Goal: Task Accomplishment & Management: Use online tool/utility

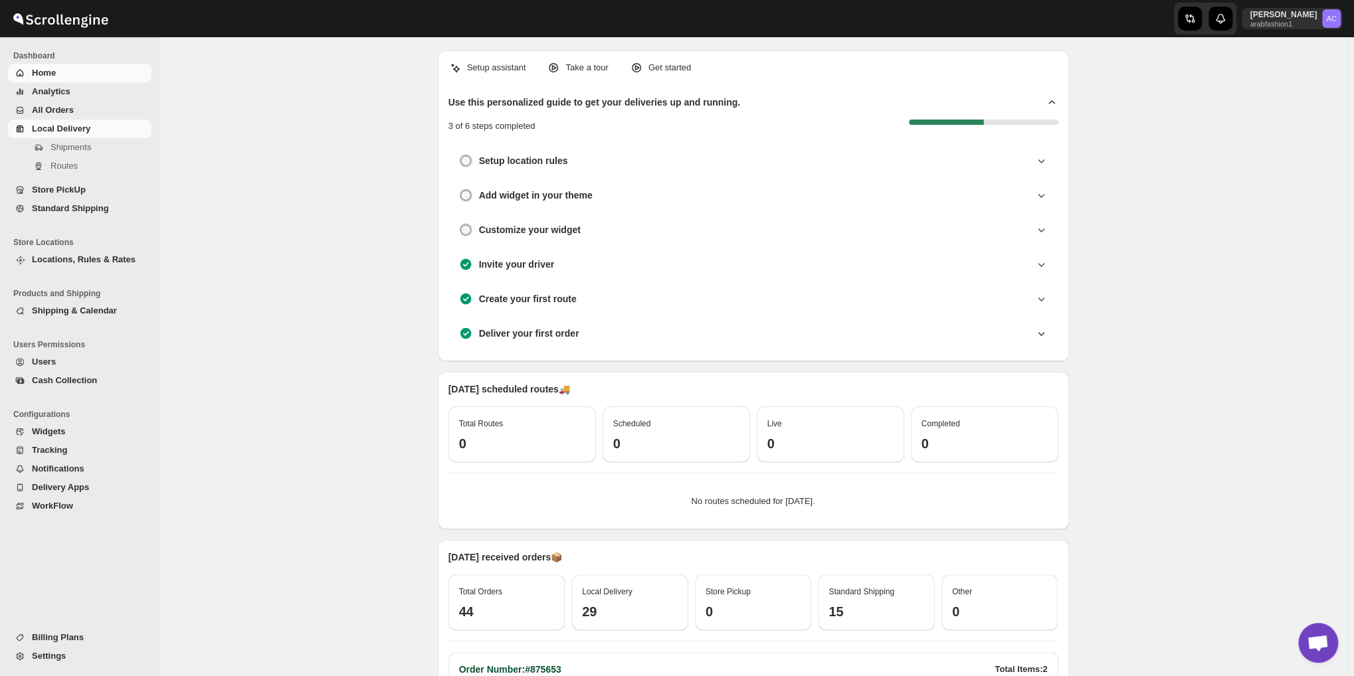
click at [62, 128] on span "Local Delivery" at bounding box center [61, 129] width 58 height 10
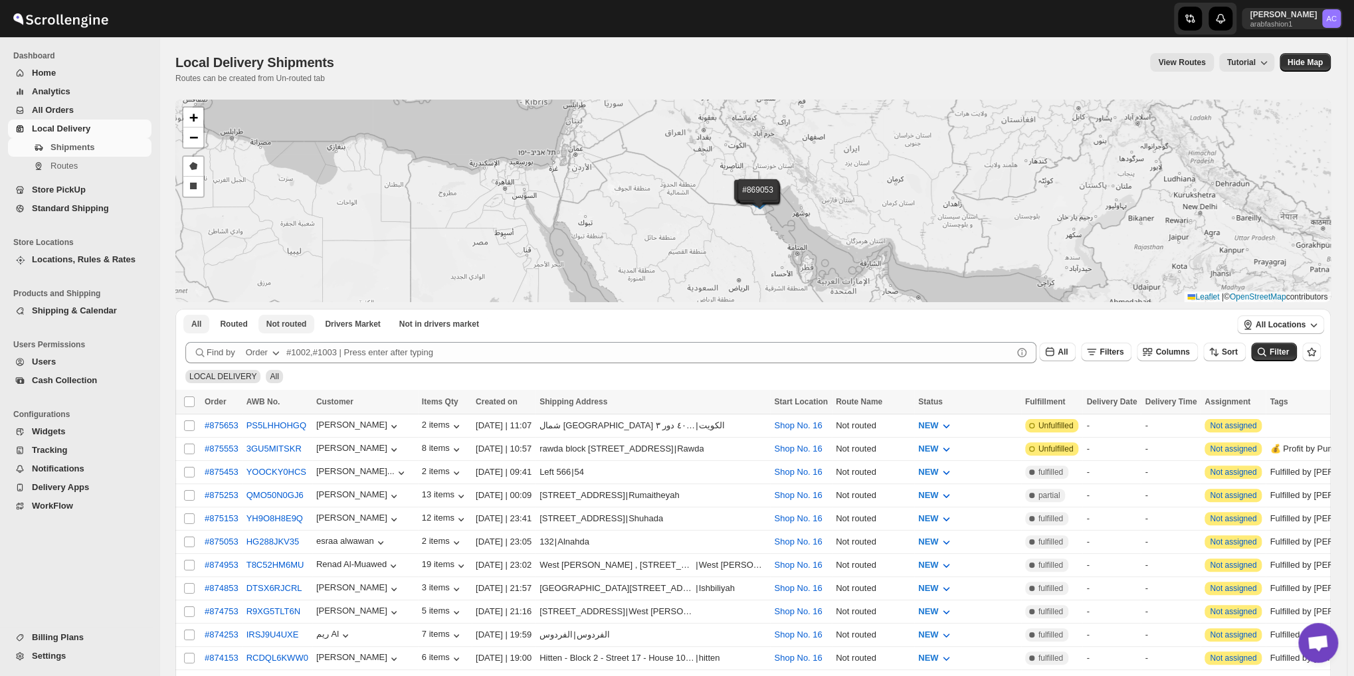
click at [285, 325] on span "Not routed" at bounding box center [286, 324] width 41 height 11
click at [235, 320] on span "Routed" at bounding box center [233, 324] width 27 height 11
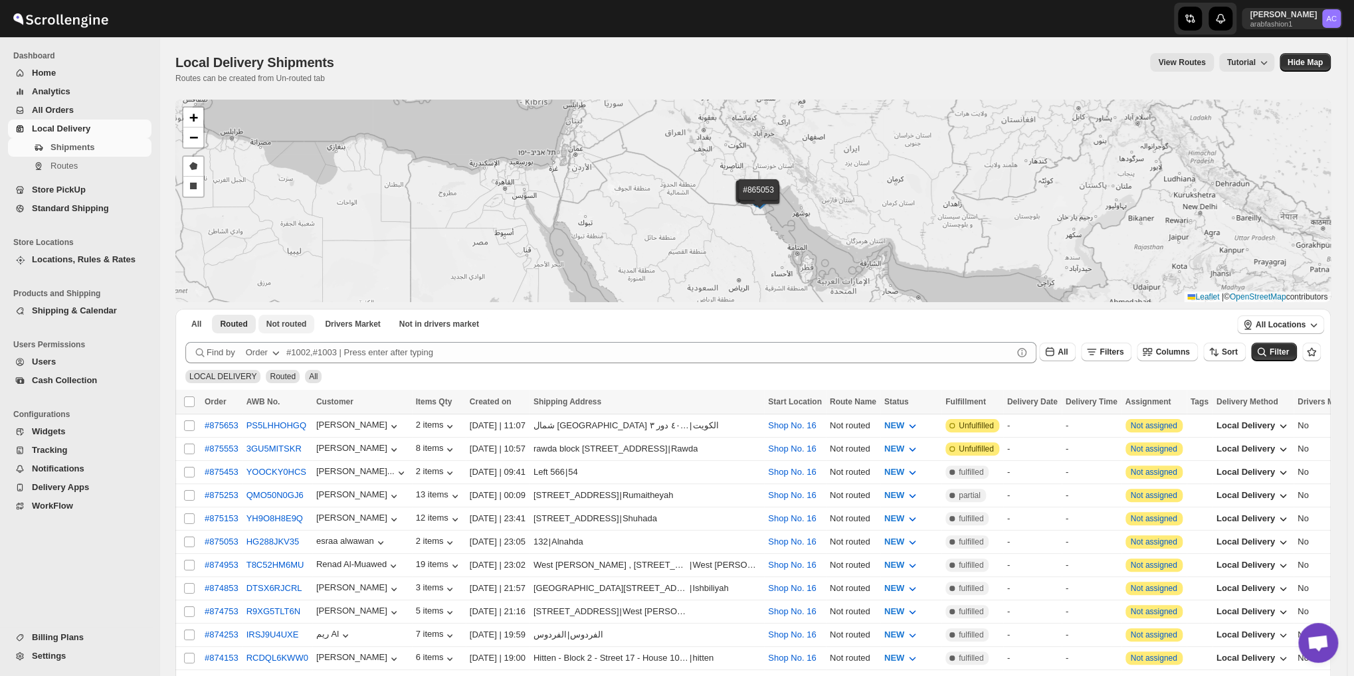
click at [276, 318] on button "Not routed" at bounding box center [286, 324] width 56 height 19
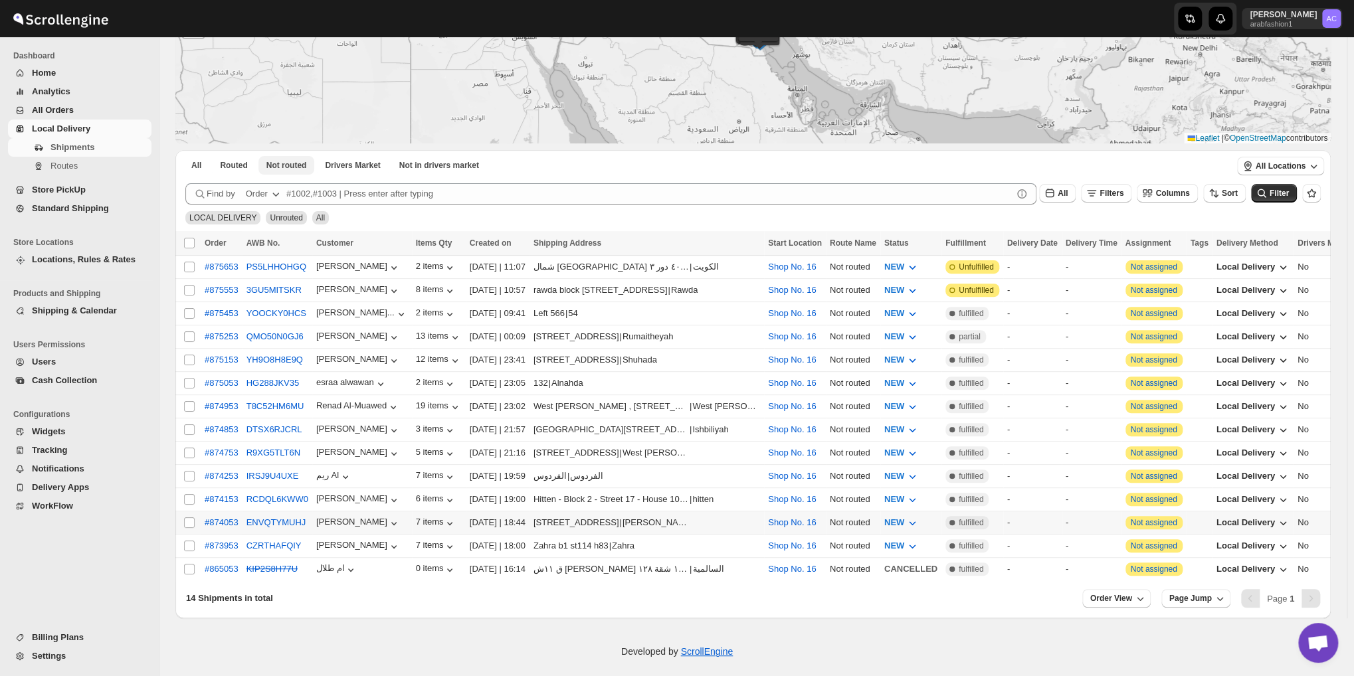
scroll to position [159, 0]
click at [190, 238] on input "Select all shipments" at bounding box center [189, 242] width 11 height 11
checkbox input "true"
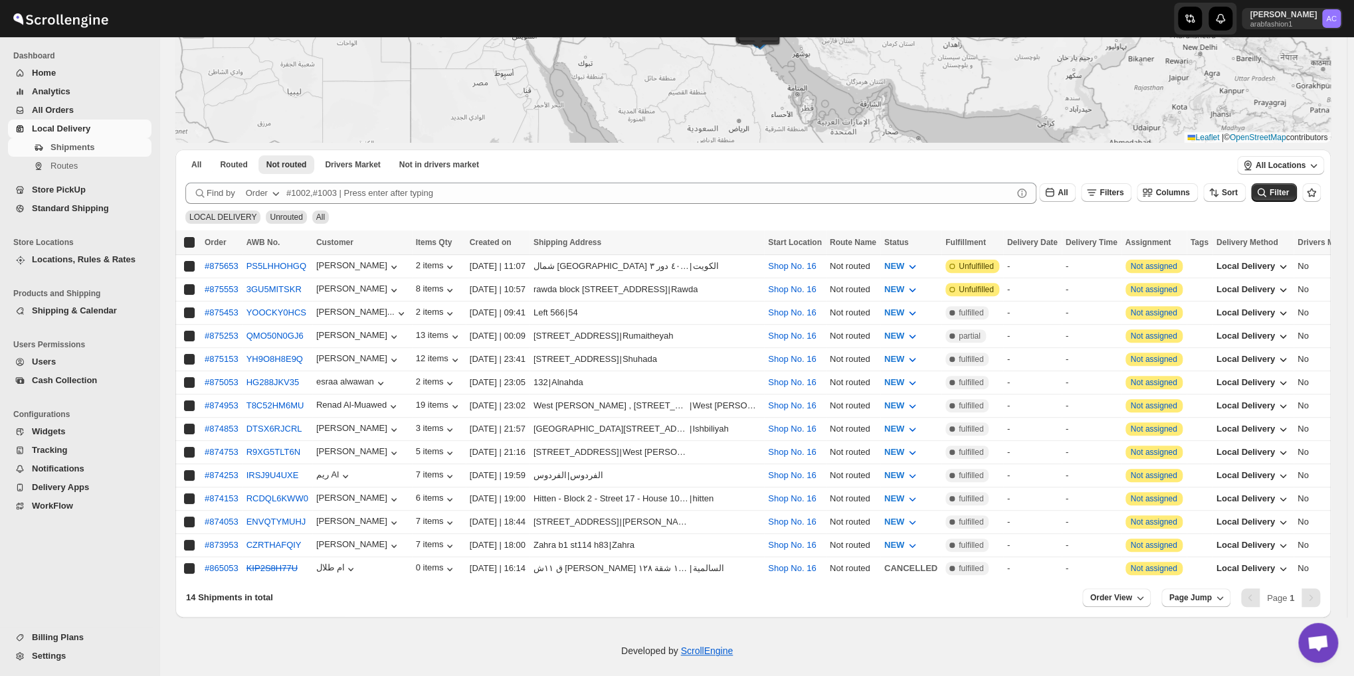
checkbox input "true"
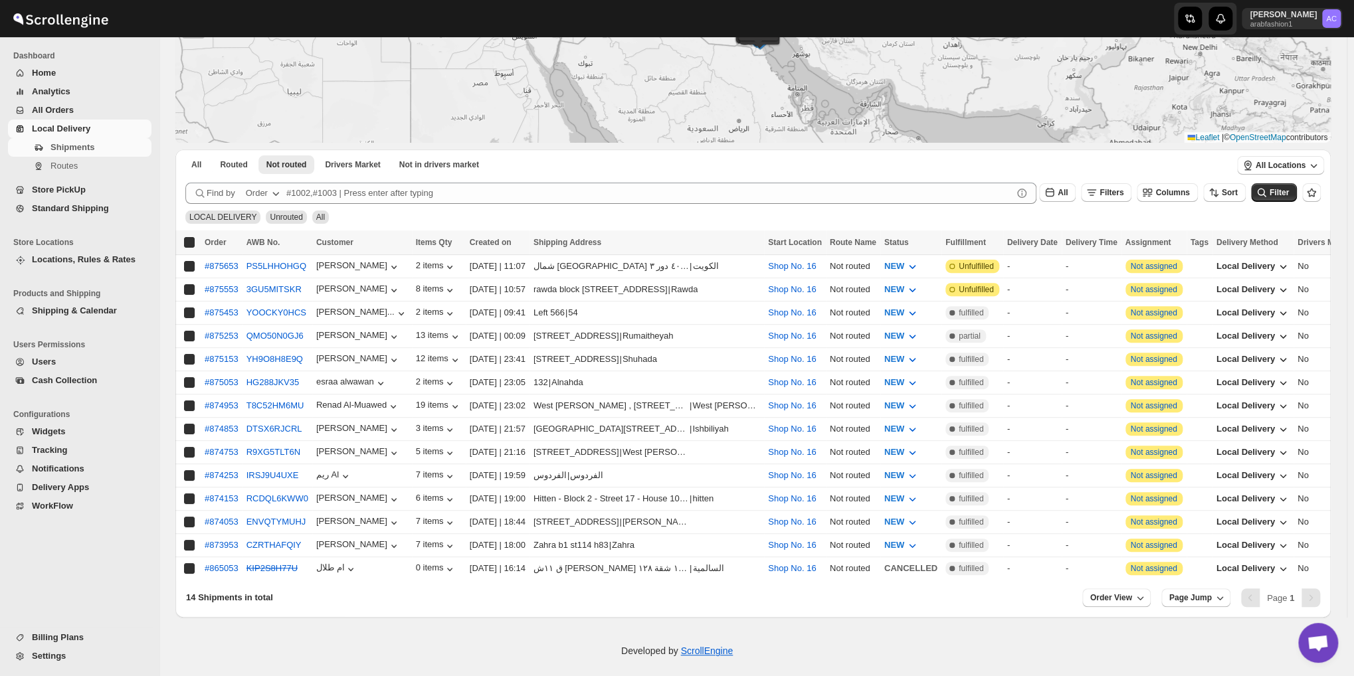
checkbox input "true"
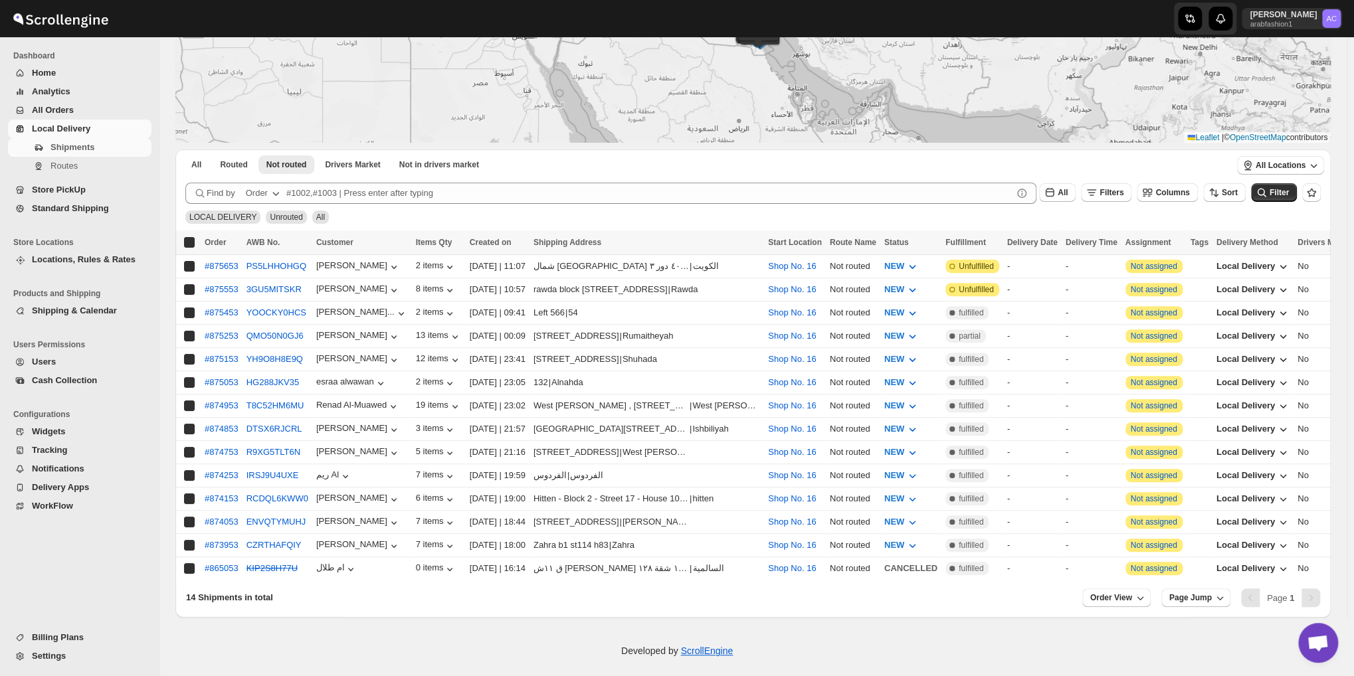
checkbox input "true"
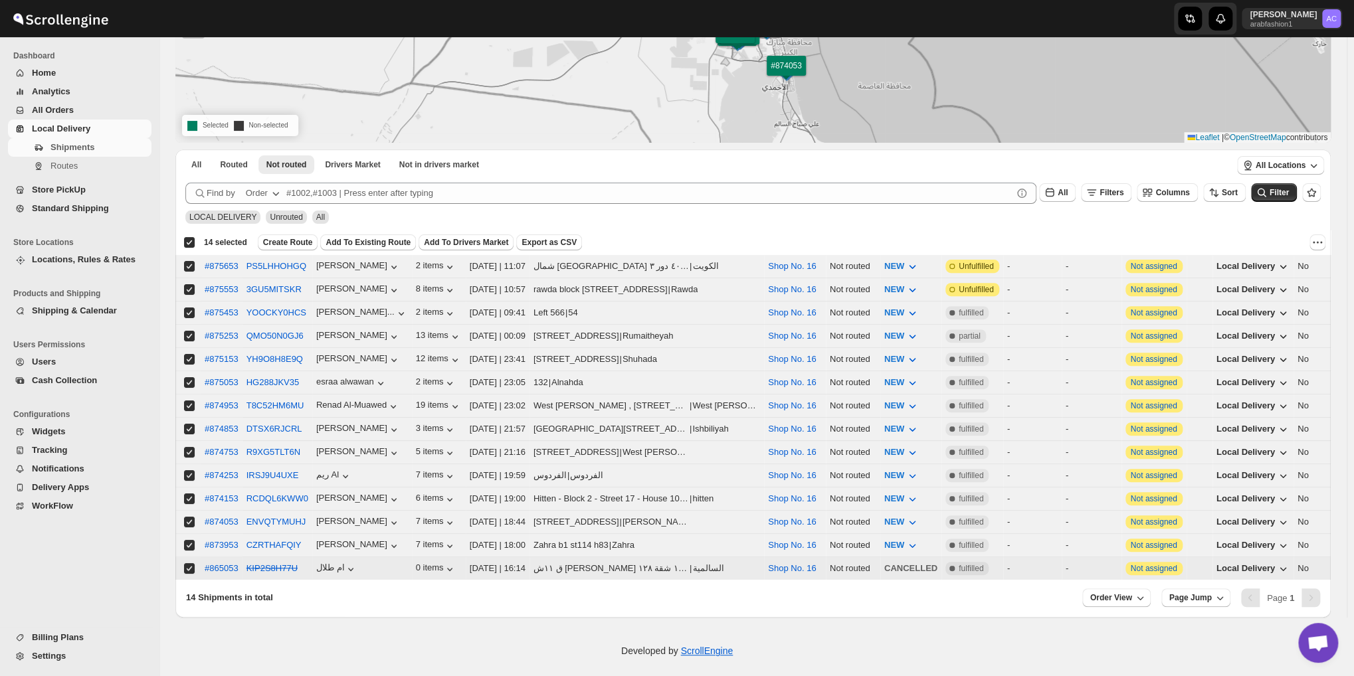
click at [189, 563] on input "Select shipment" at bounding box center [189, 568] width 11 height 11
checkbox input "false"
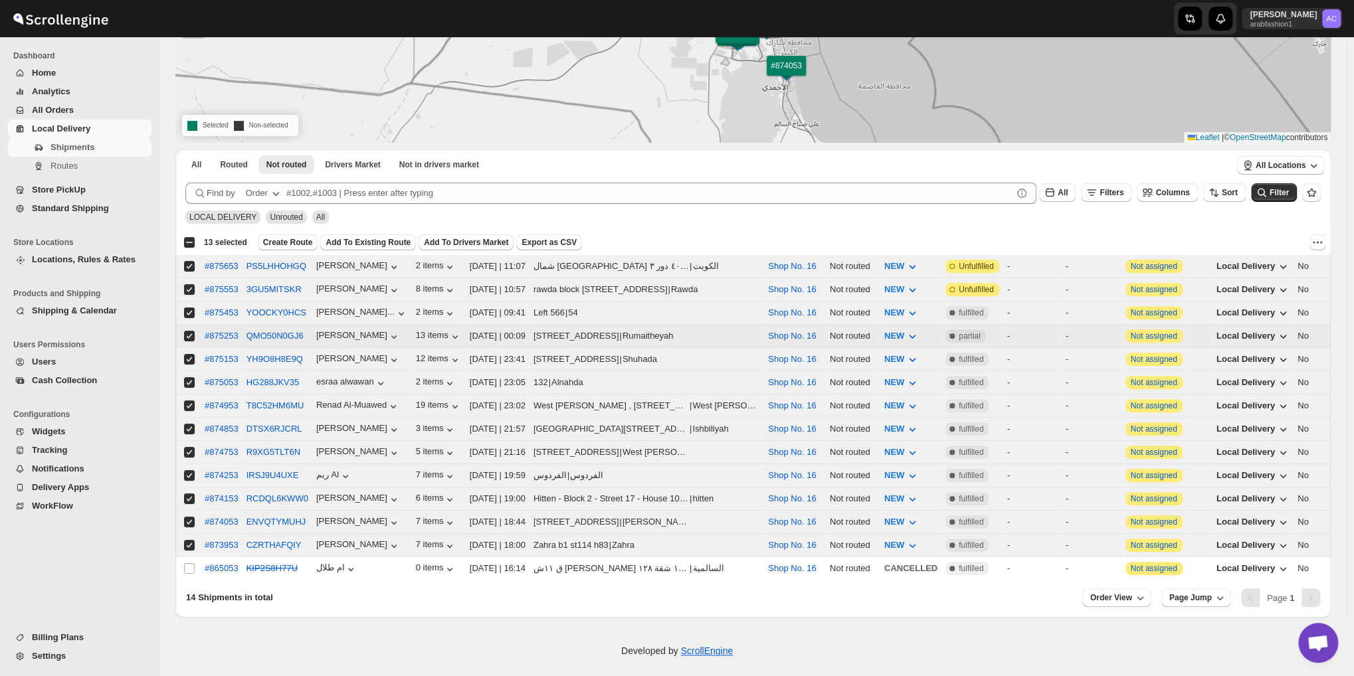
click at [191, 331] on input "Select shipment" at bounding box center [189, 336] width 11 height 11
checkbox input "false"
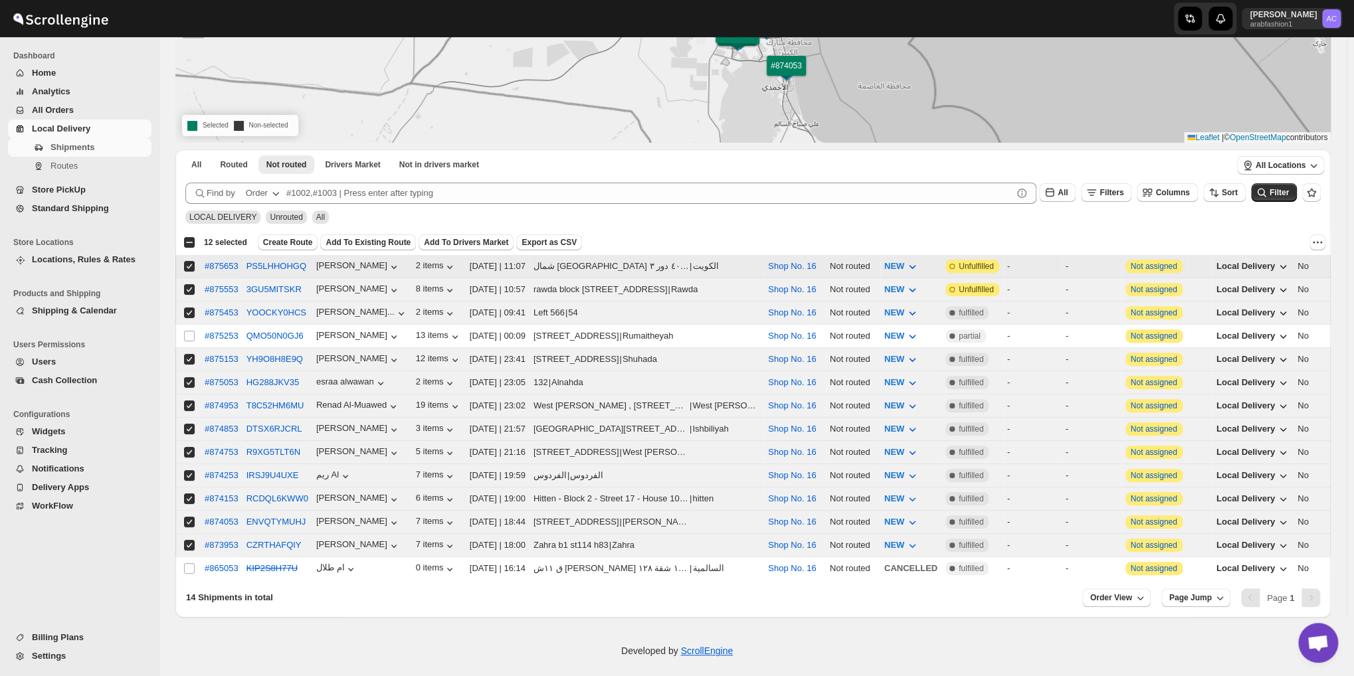
click at [186, 264] on input "Select shipment" at bounding box center [189, 266] width 11 height 11
checkbox input "false"
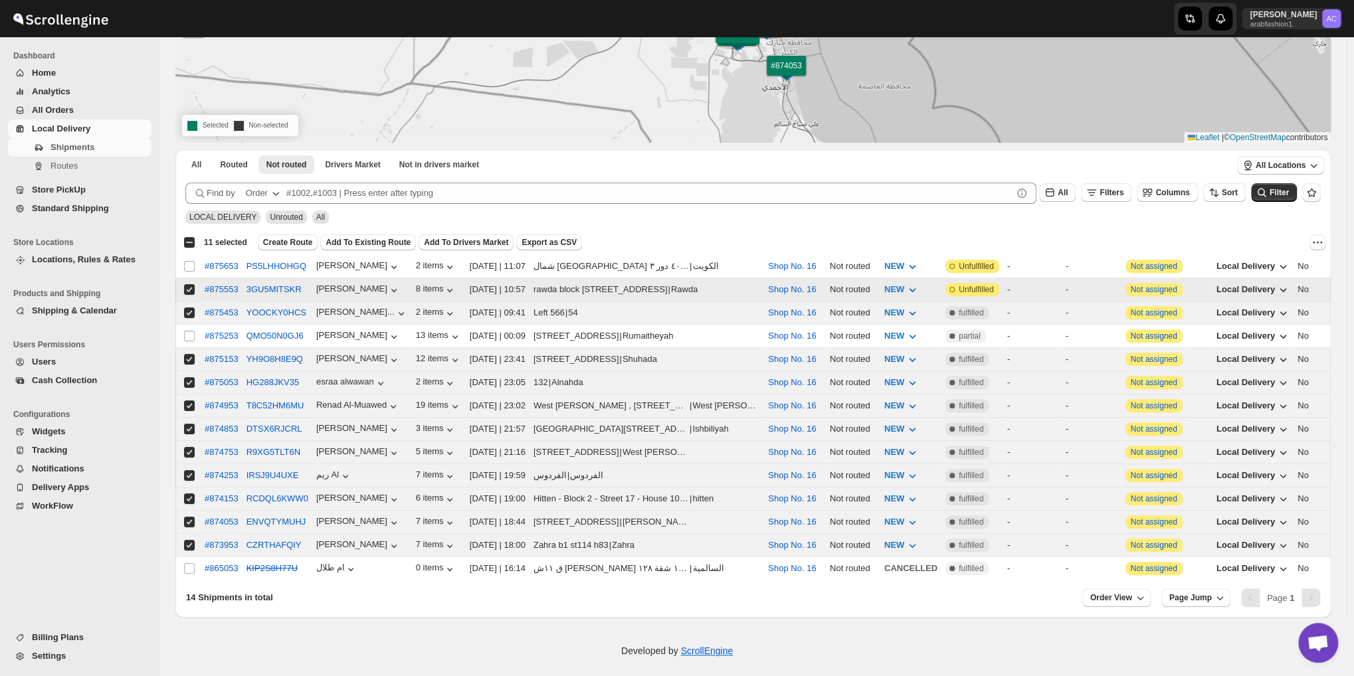
click at [188, 286] on input "Select shipment" at bounding box center [189, 289] width 11 height 11
checkbox input "false"
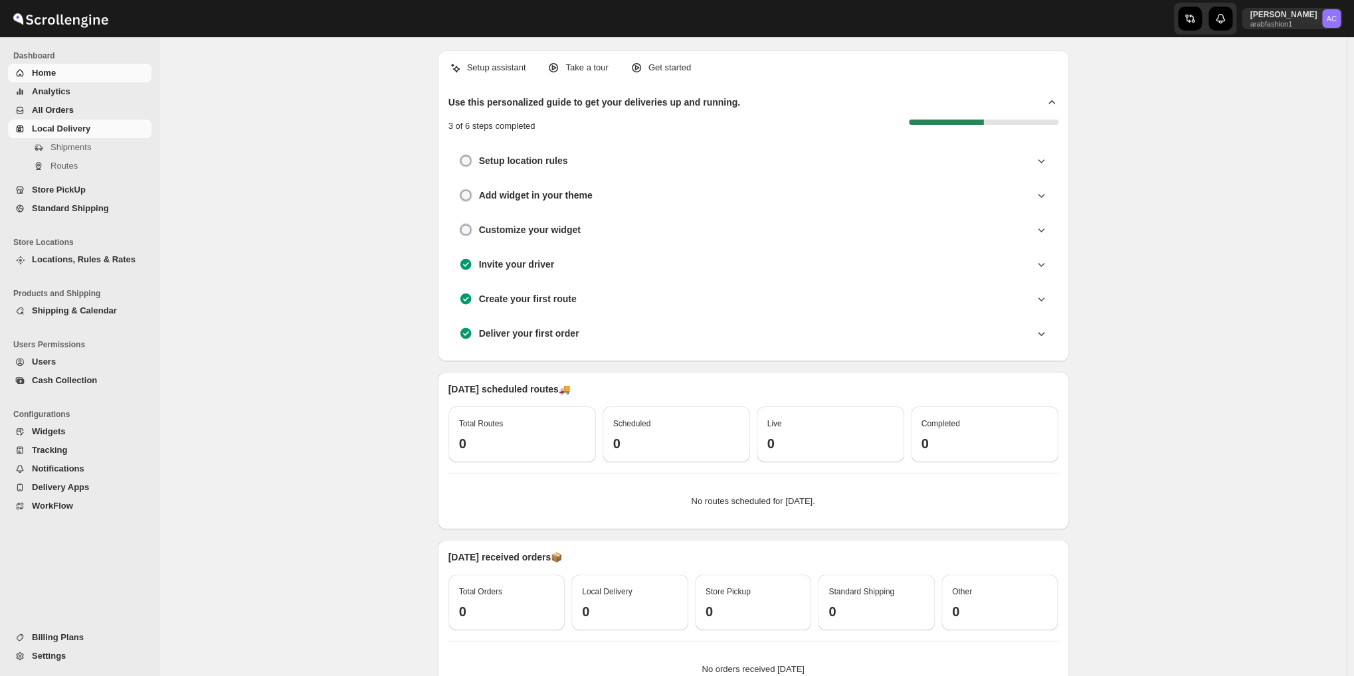
click at [50, 124] on span "Local Delivery" at bounding box center [61, 129] width 58 height 10
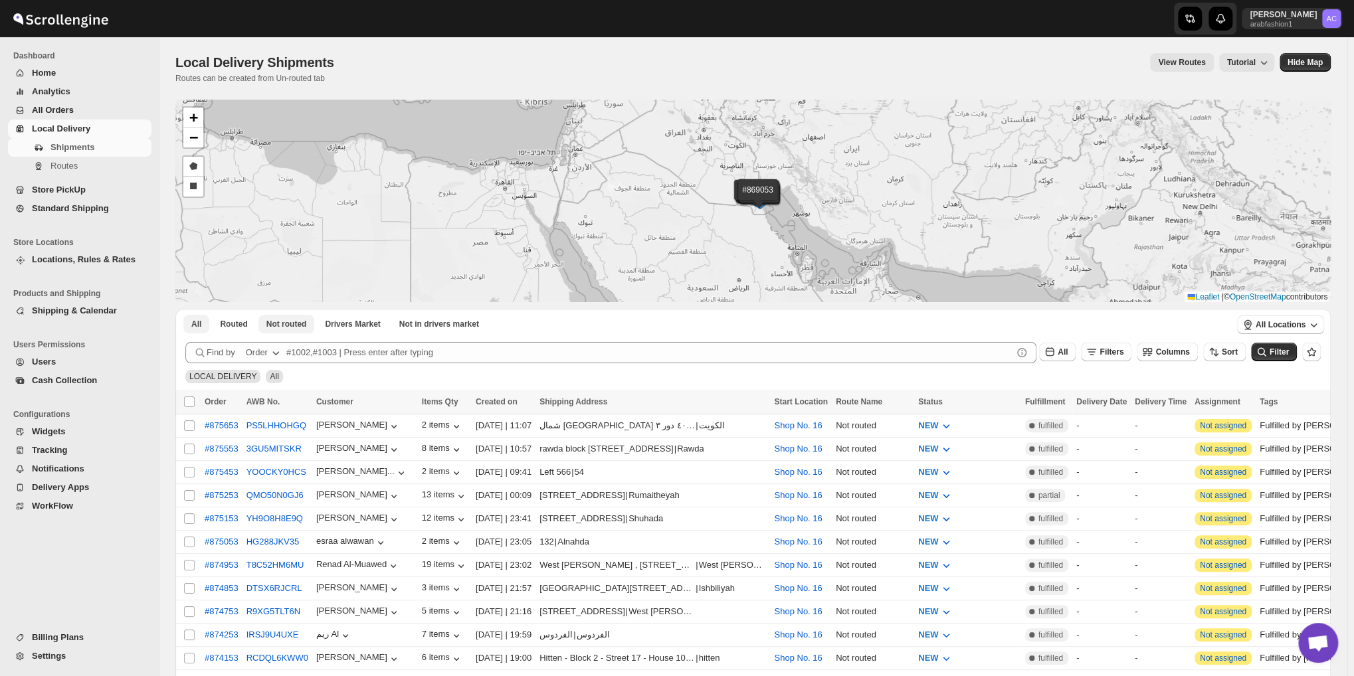
click at [285, 322] on span "Not routed" at bounding box center [286, 324] width 41 height 11
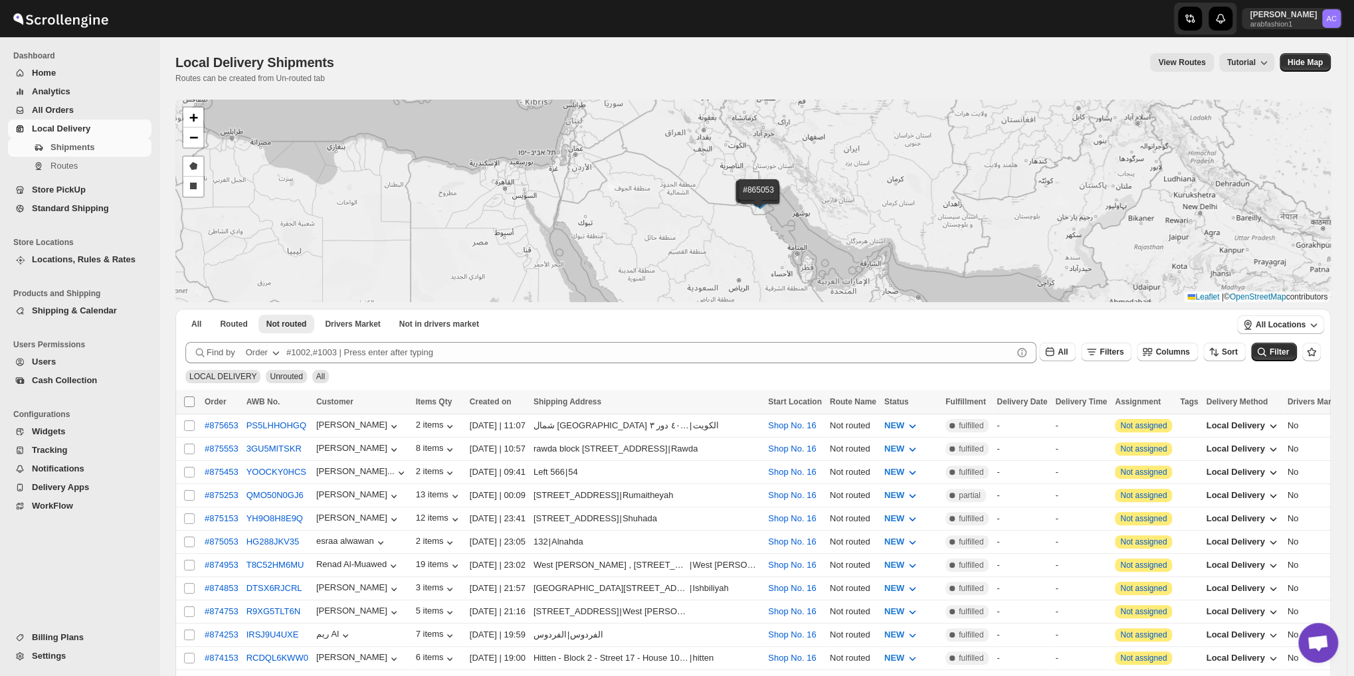
click at [191, 402] on input "Select all shipments" at bounding box center [189, 402] width 11 height 11
checkbox input "true"
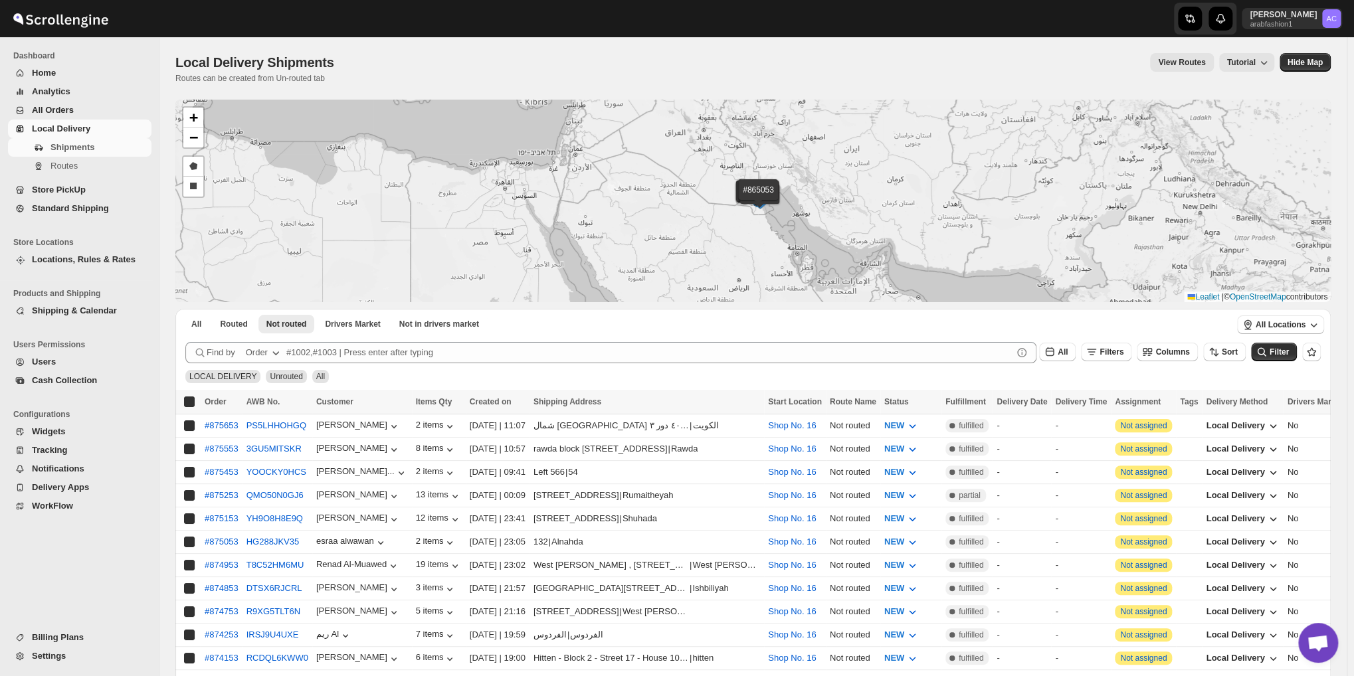
checkbox input "true"
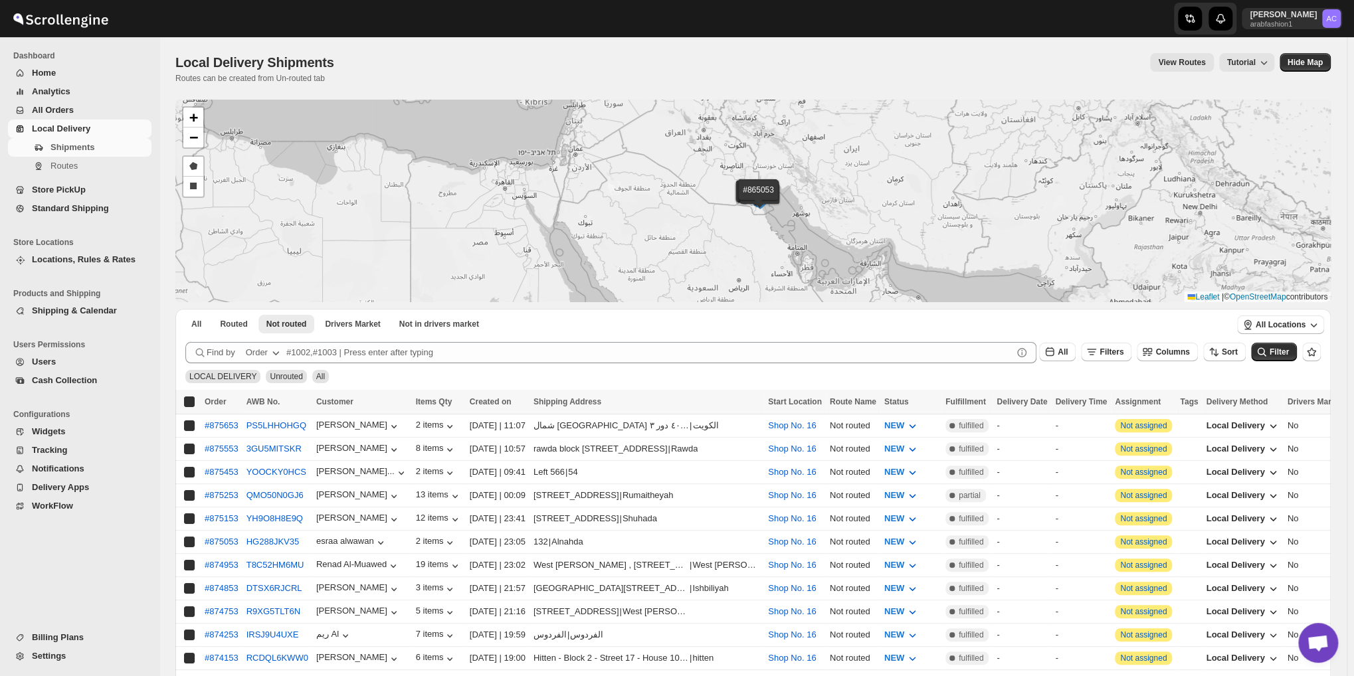
checkbox input "true"
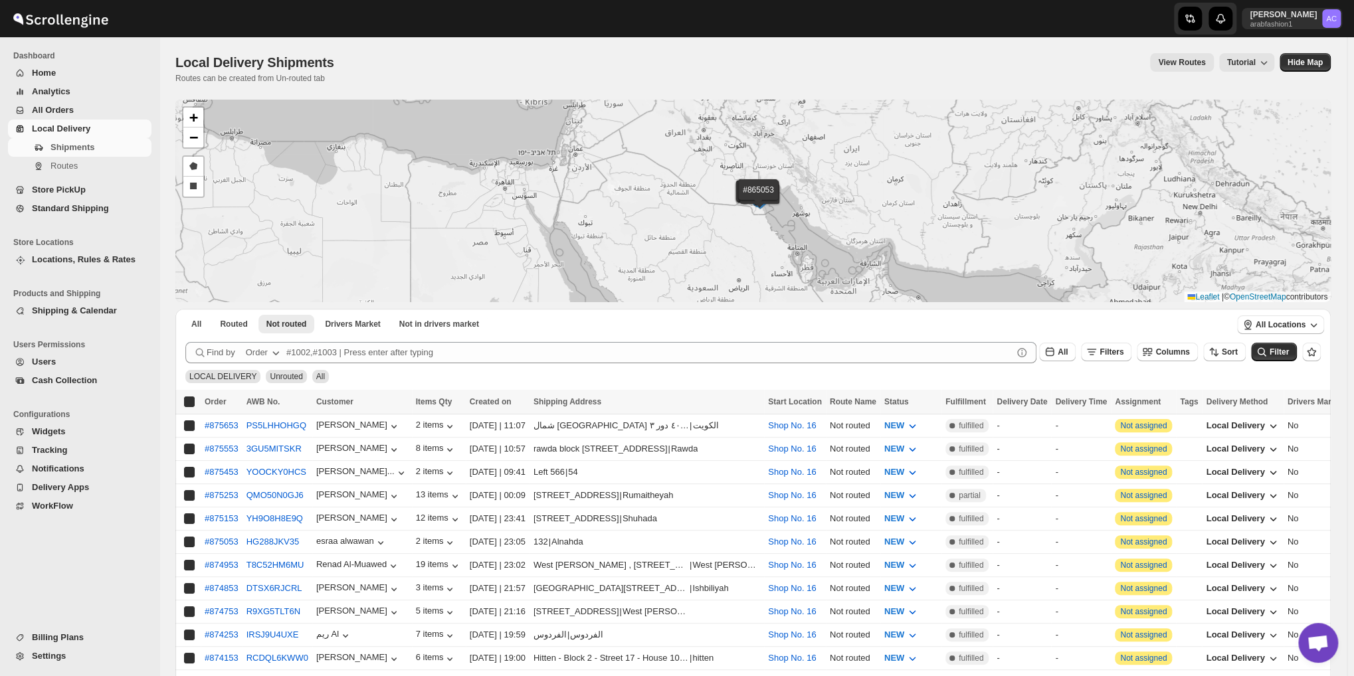
checkbox input "true"
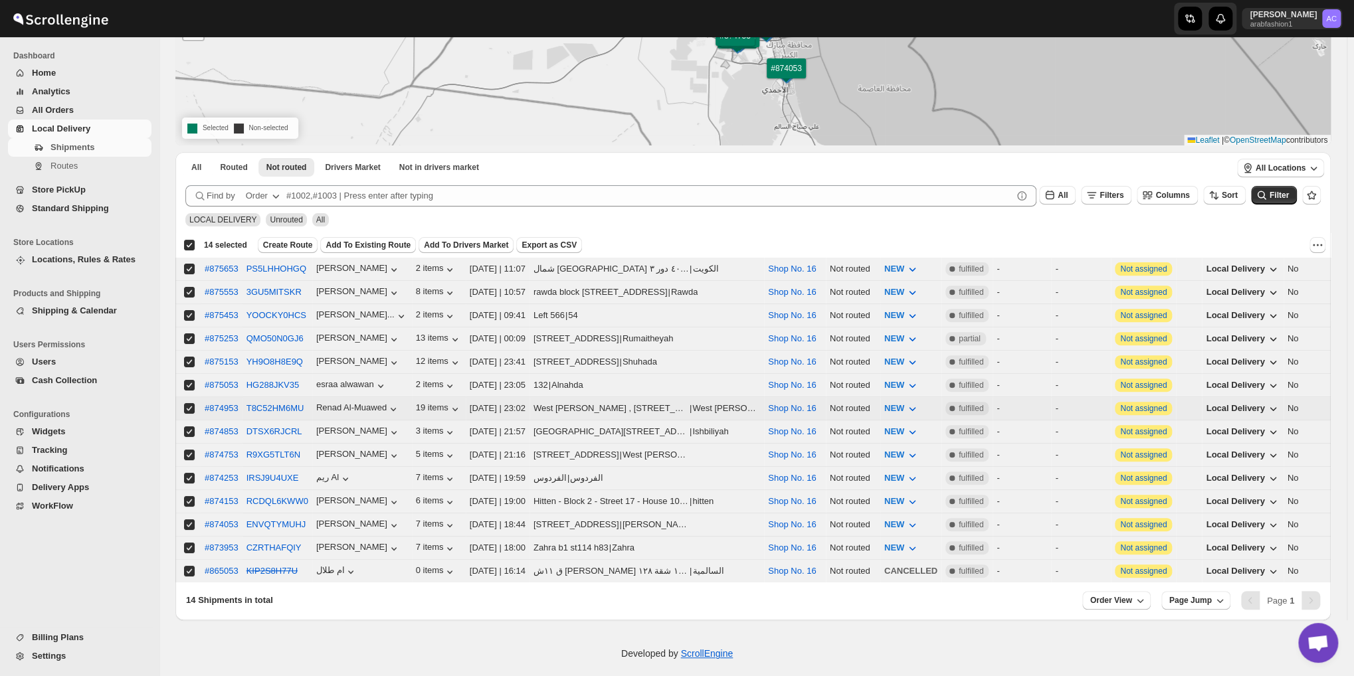
scroll to position [159, 0]
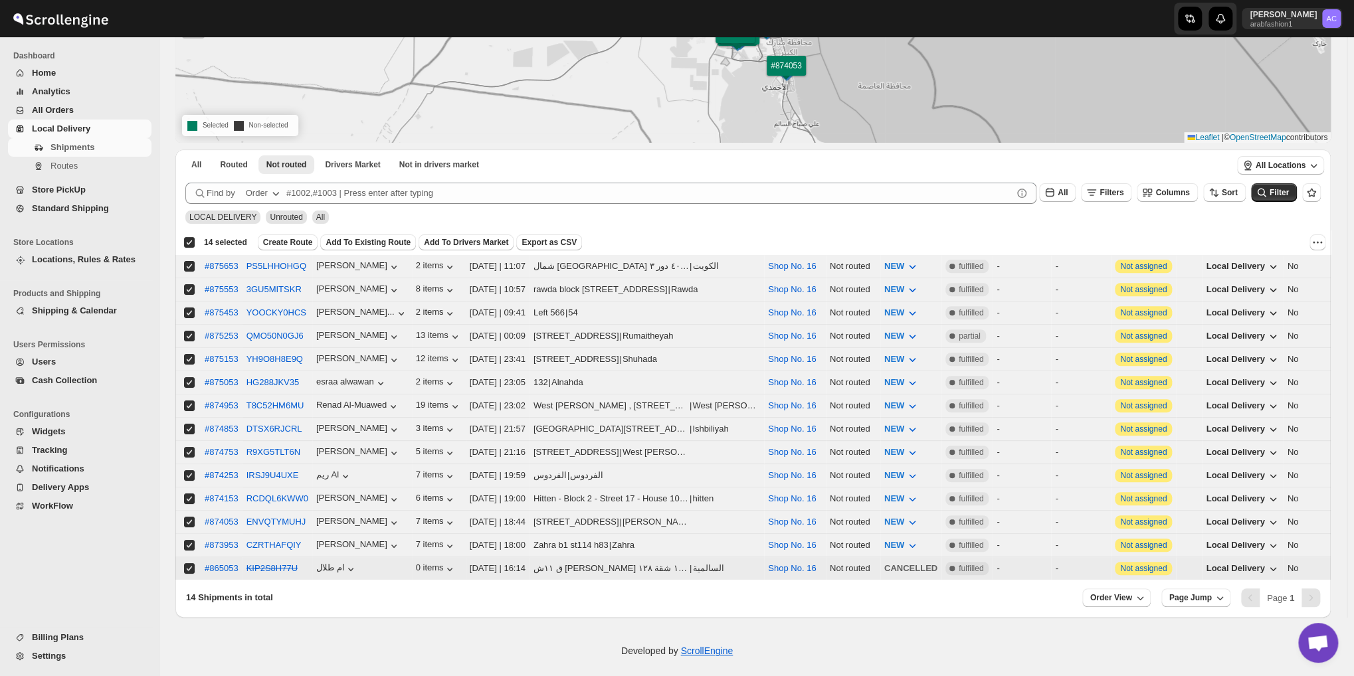
click at [189, 563] on input "Select shipment" at bounding box center [189, 568] width 11 height 11
checkbox input "false"
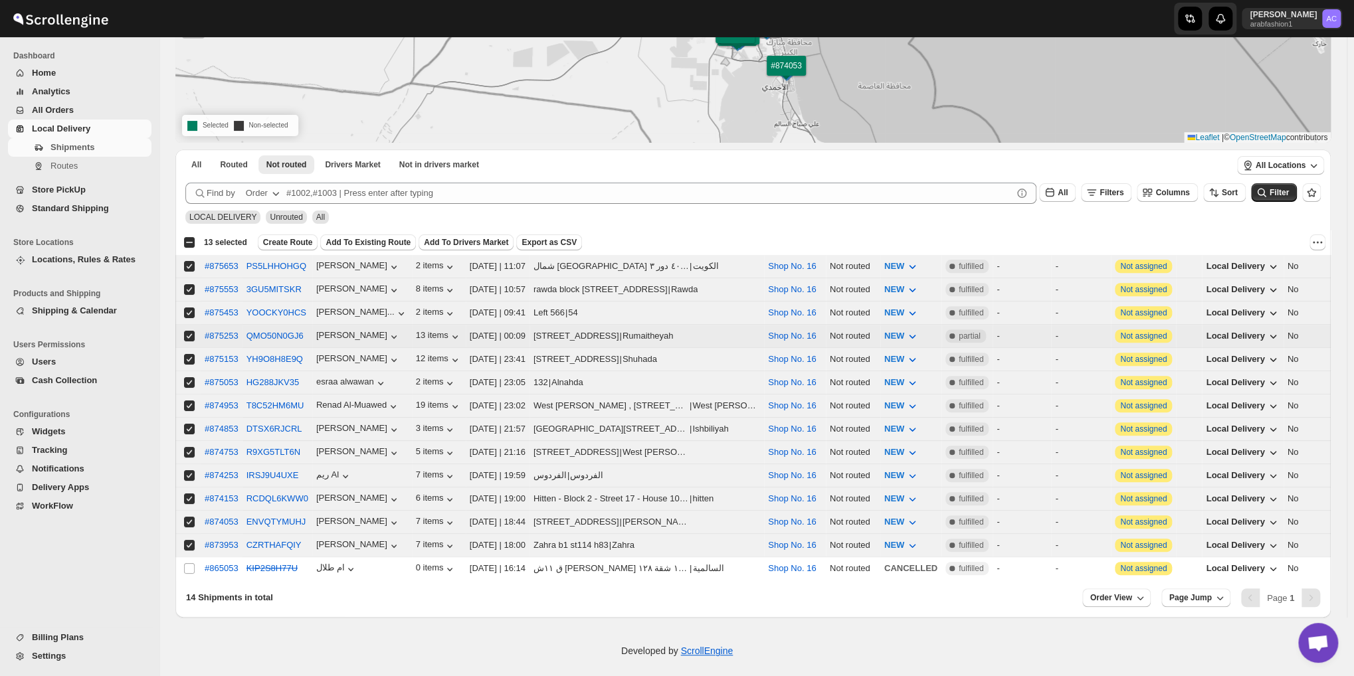
click at [187, 331] on input "Select shipment" at bounding box center [189, 336] width 11 height 11
checkbox input "false"
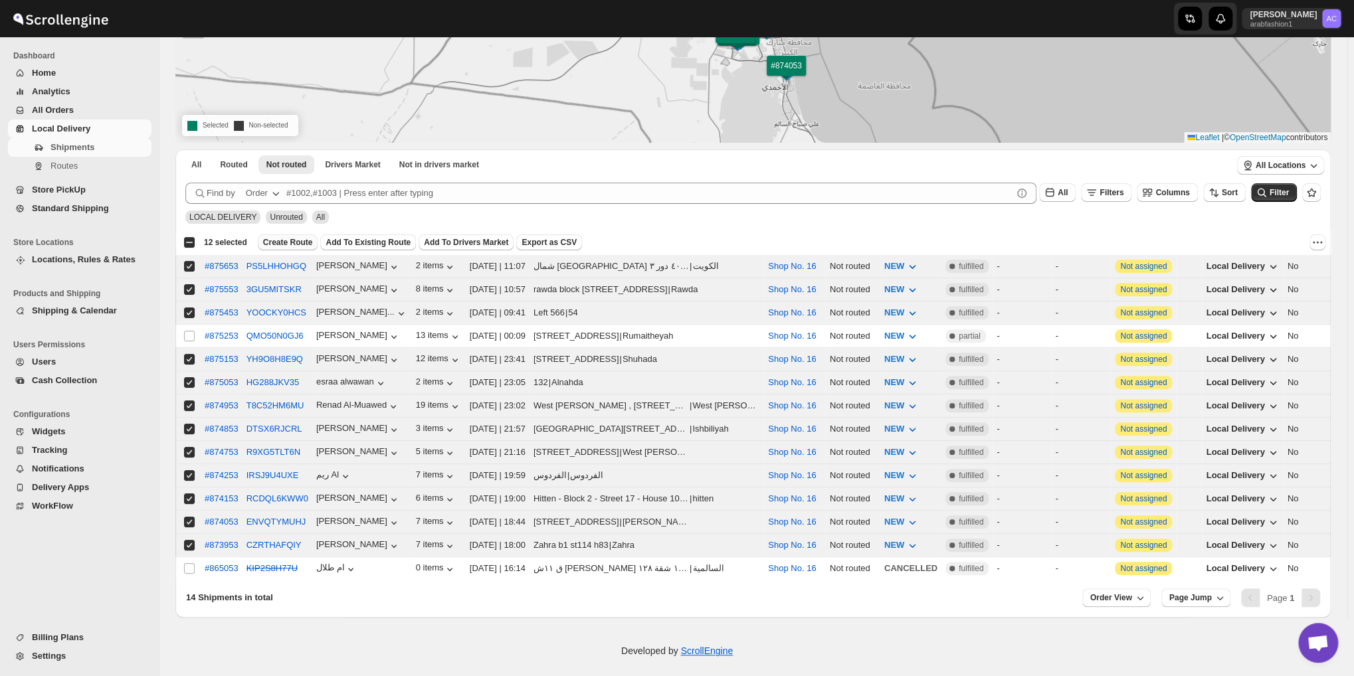
click at [274, 242] on span "Create Route" at bounding box center [288, 242] width 50 height 11
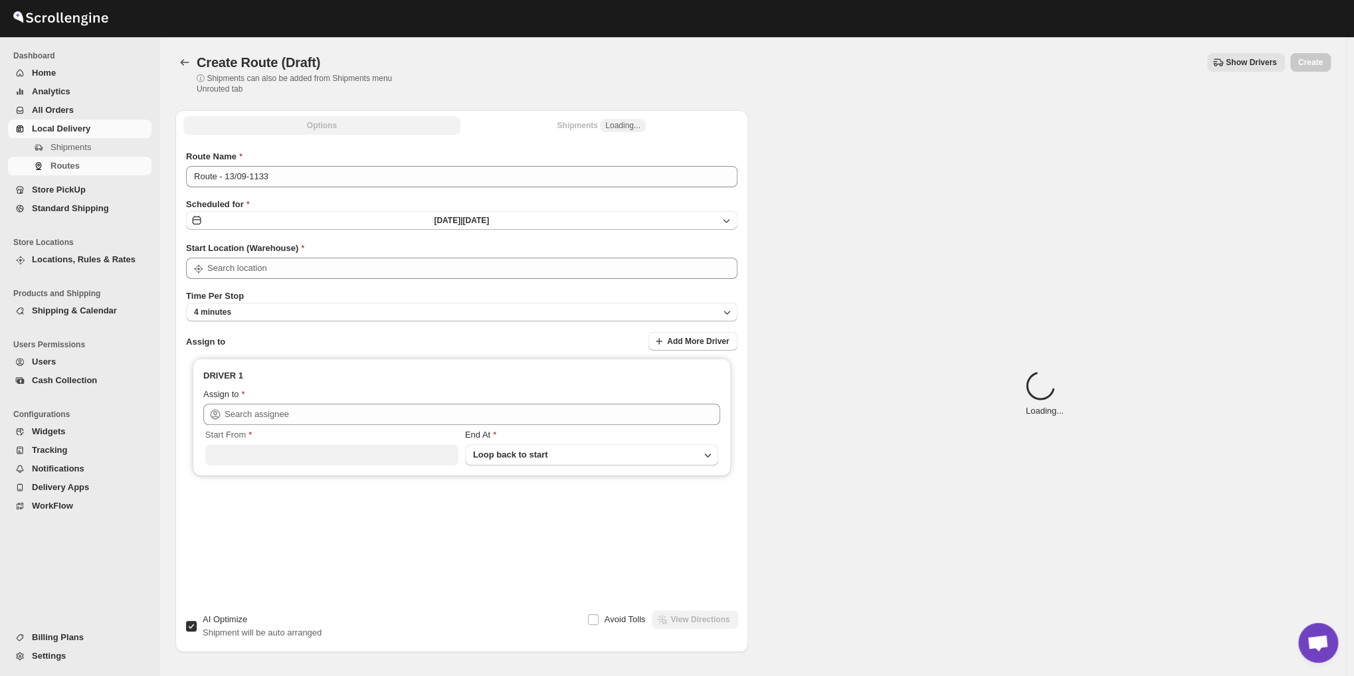
type input "Shop No. 16"
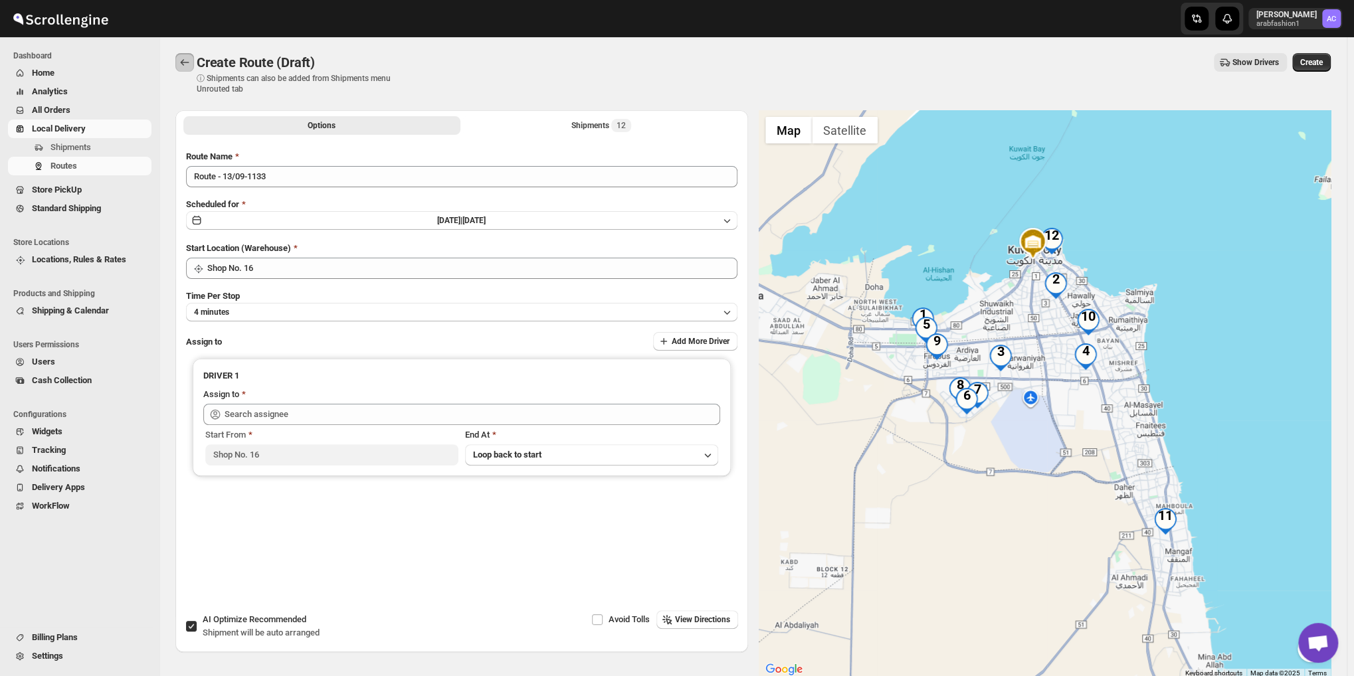
click at [179, 62] on icon "Routes" at bounding box center [184, 62] width 13 height 13
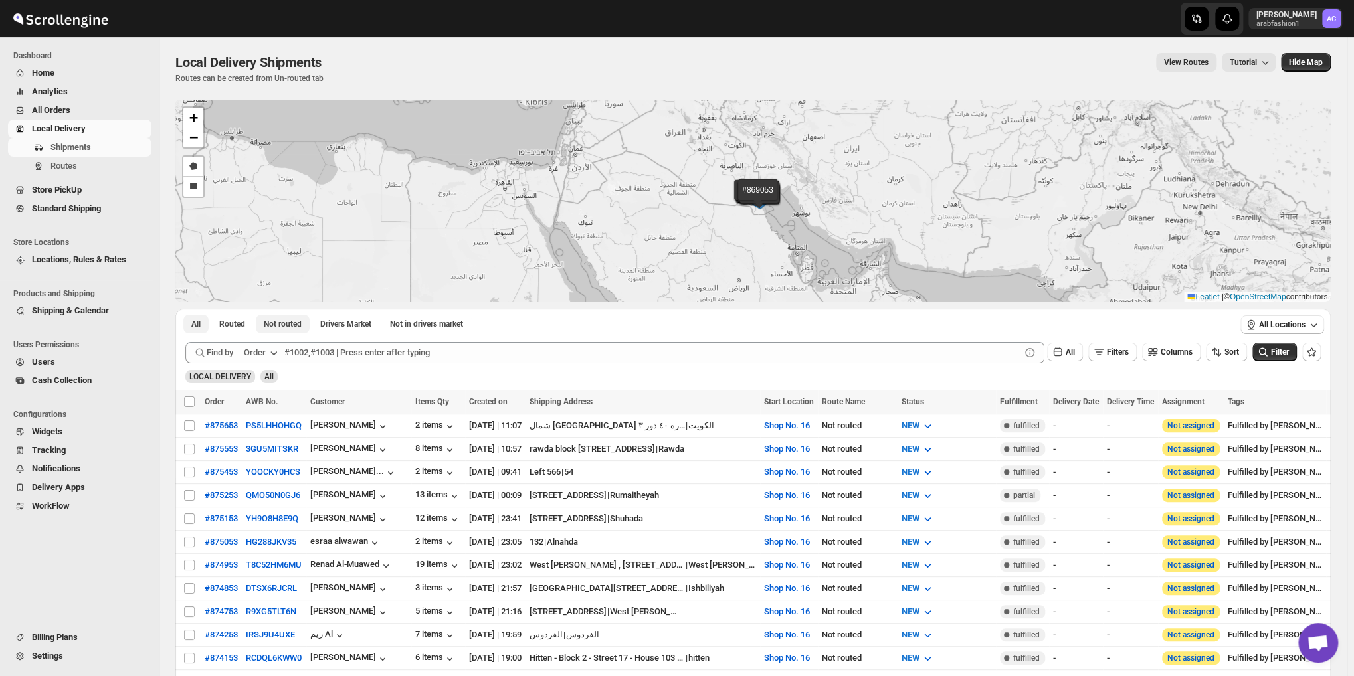
click at [297, 316] on button "Not routed" at bounding box center [283, 324] width 54 height 19
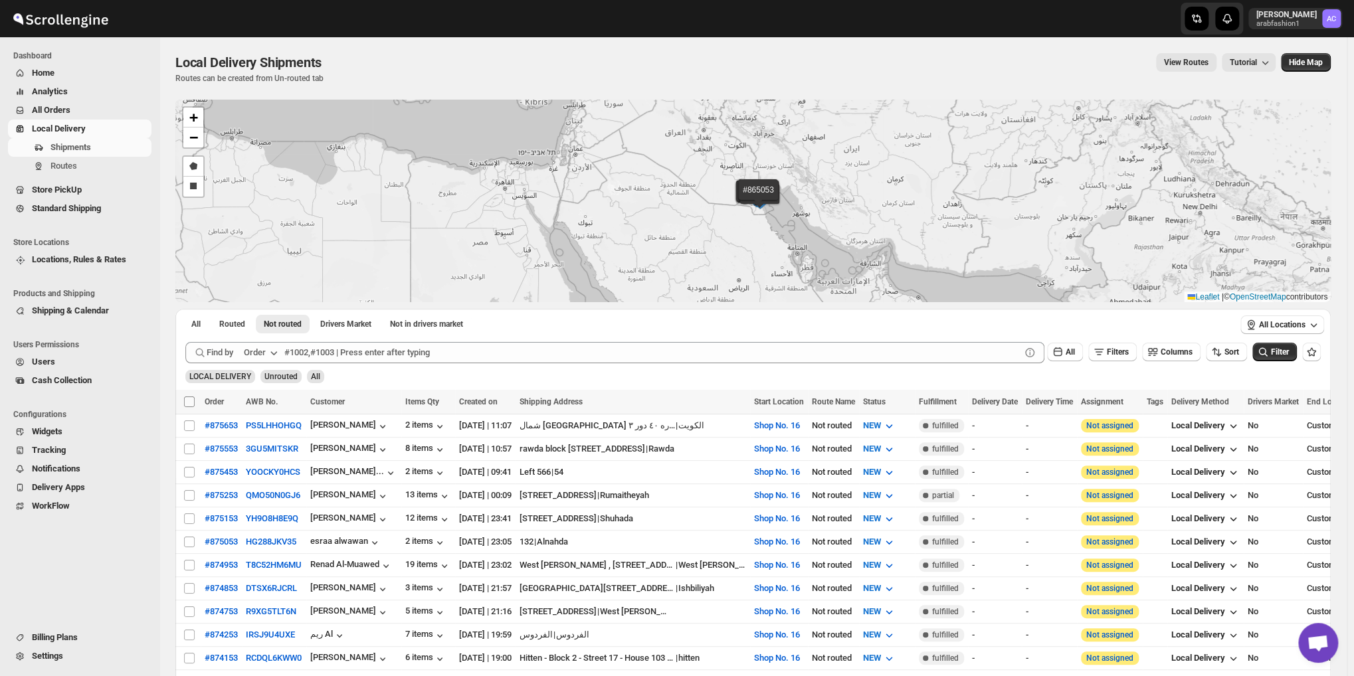
click at [188, 402] on input "Select all shipments" at bounding box center [189, 402] width 11 height 11
checkbox input "true"
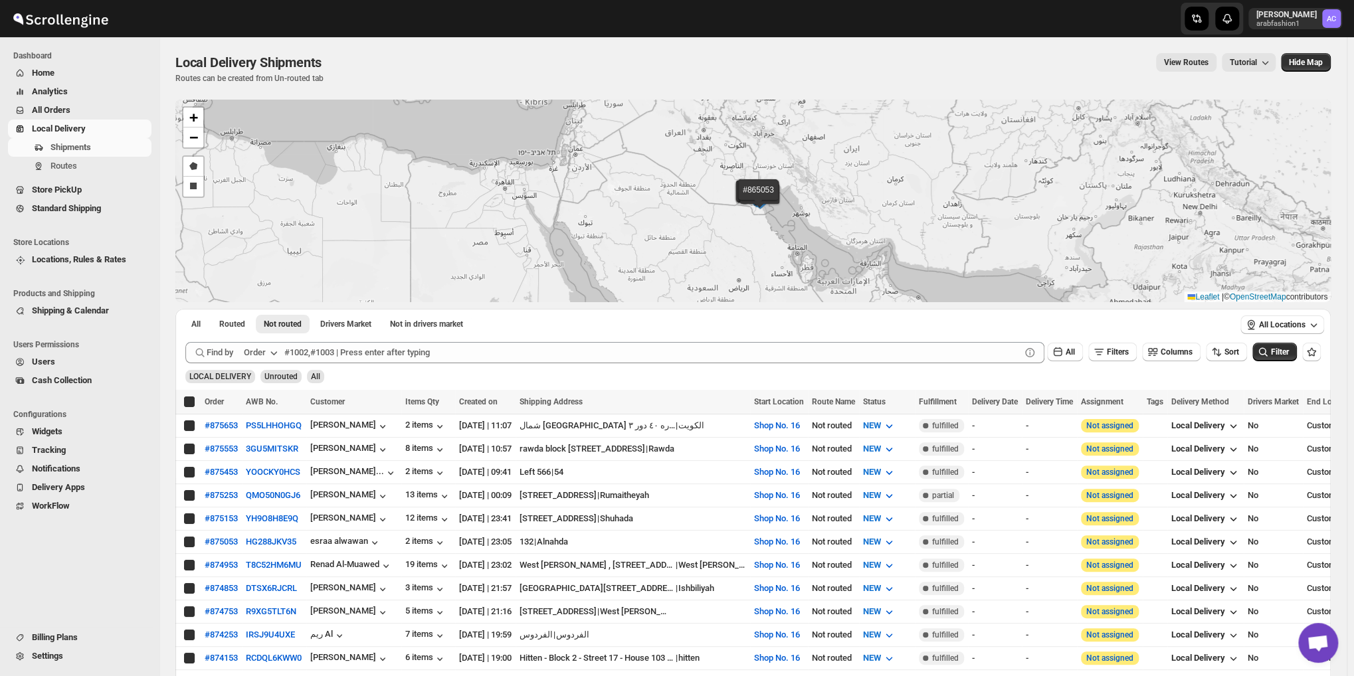
checkbox input "true"
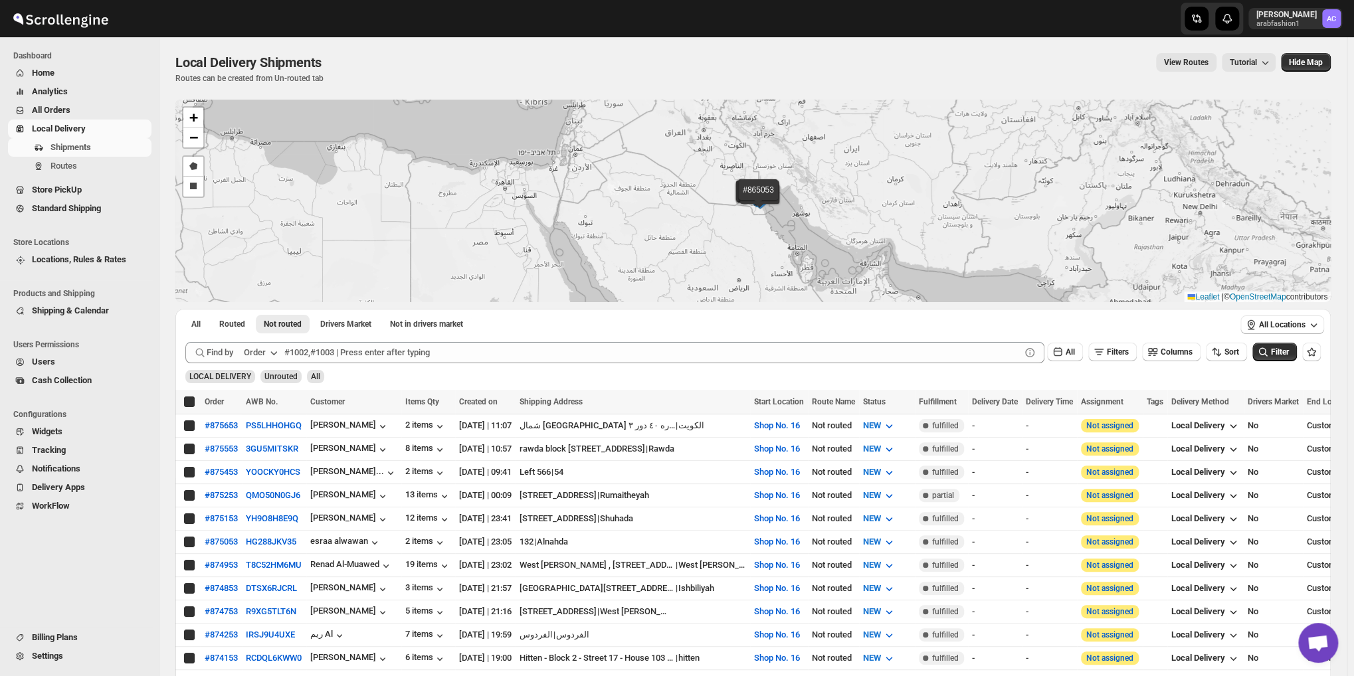
checkbox input "true"
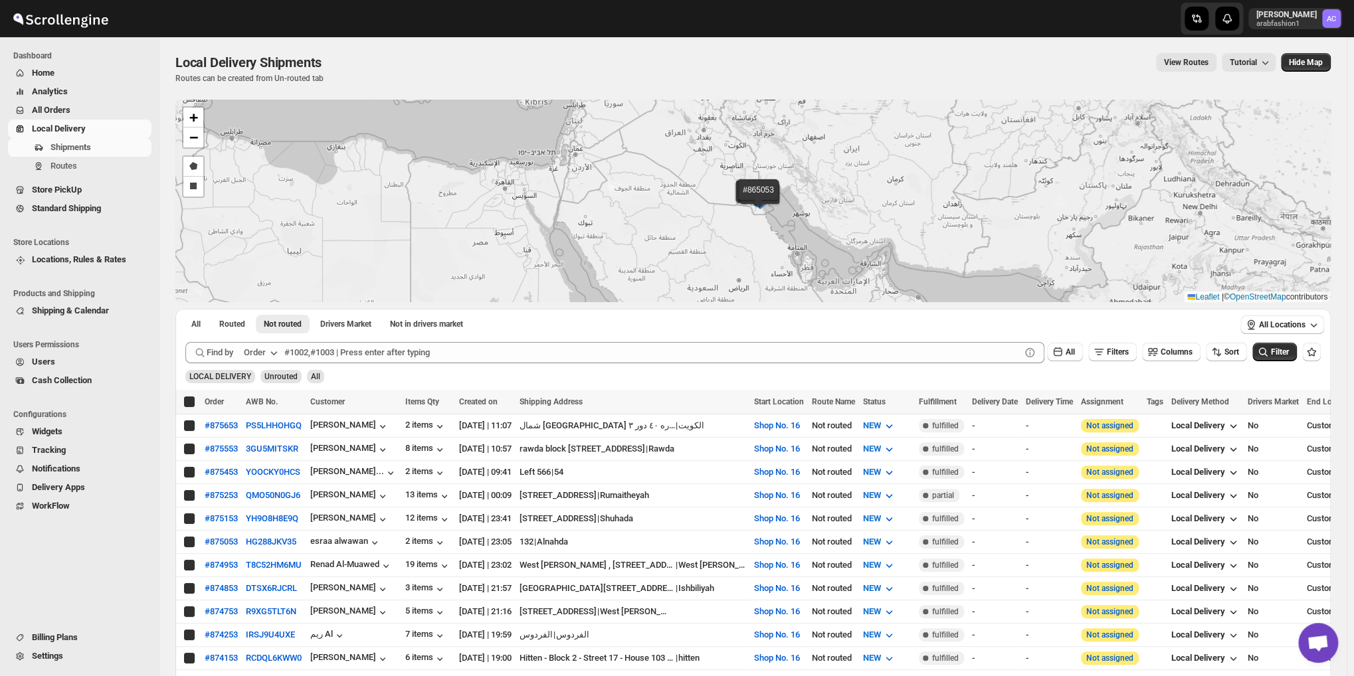
checkbox input "true"
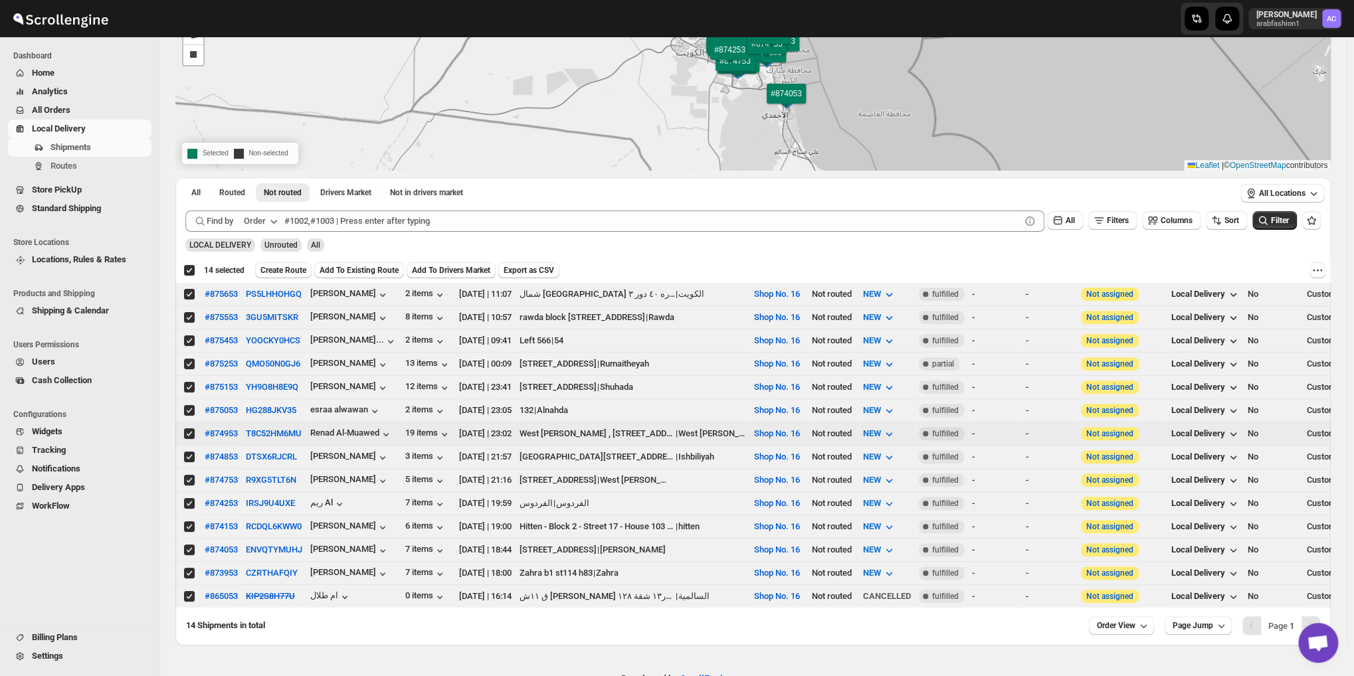
scroll to position [133, 0]
click at [185, 590] on input "Select shipment" at bounding box center [189, 595] width 11 height 11
checkbox input "false"
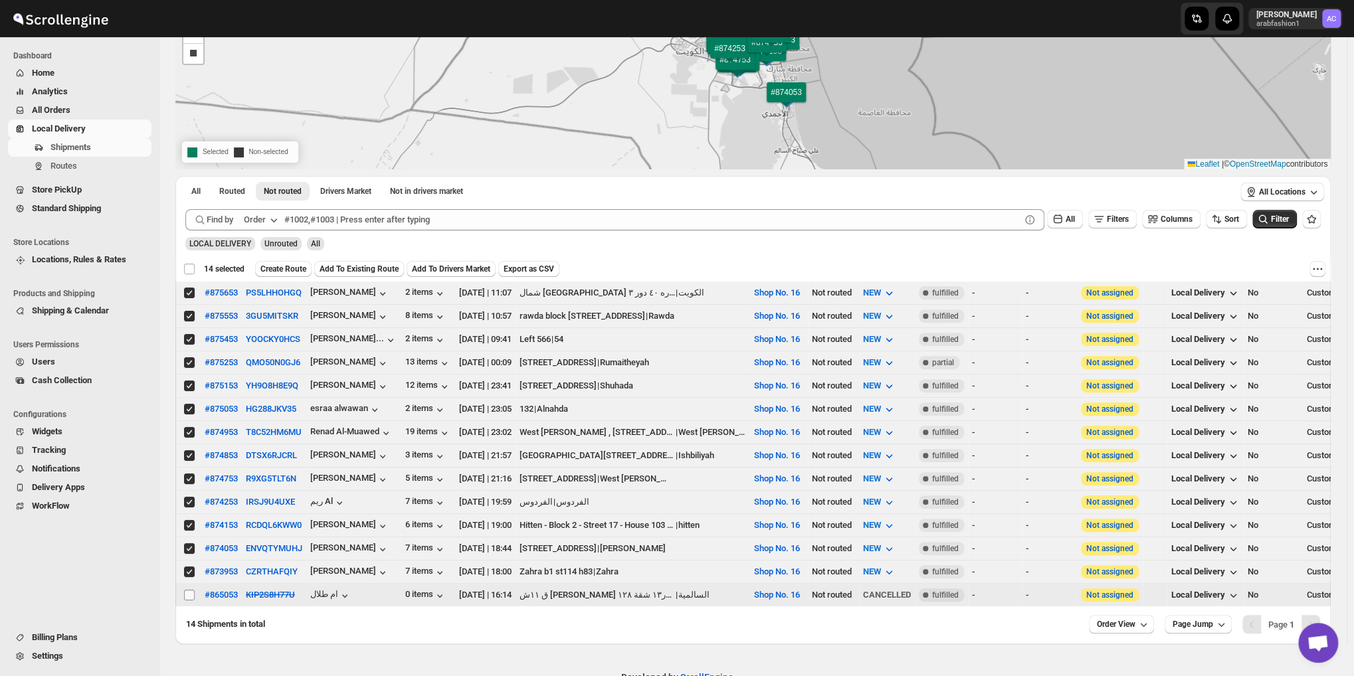
checkbox input "false"
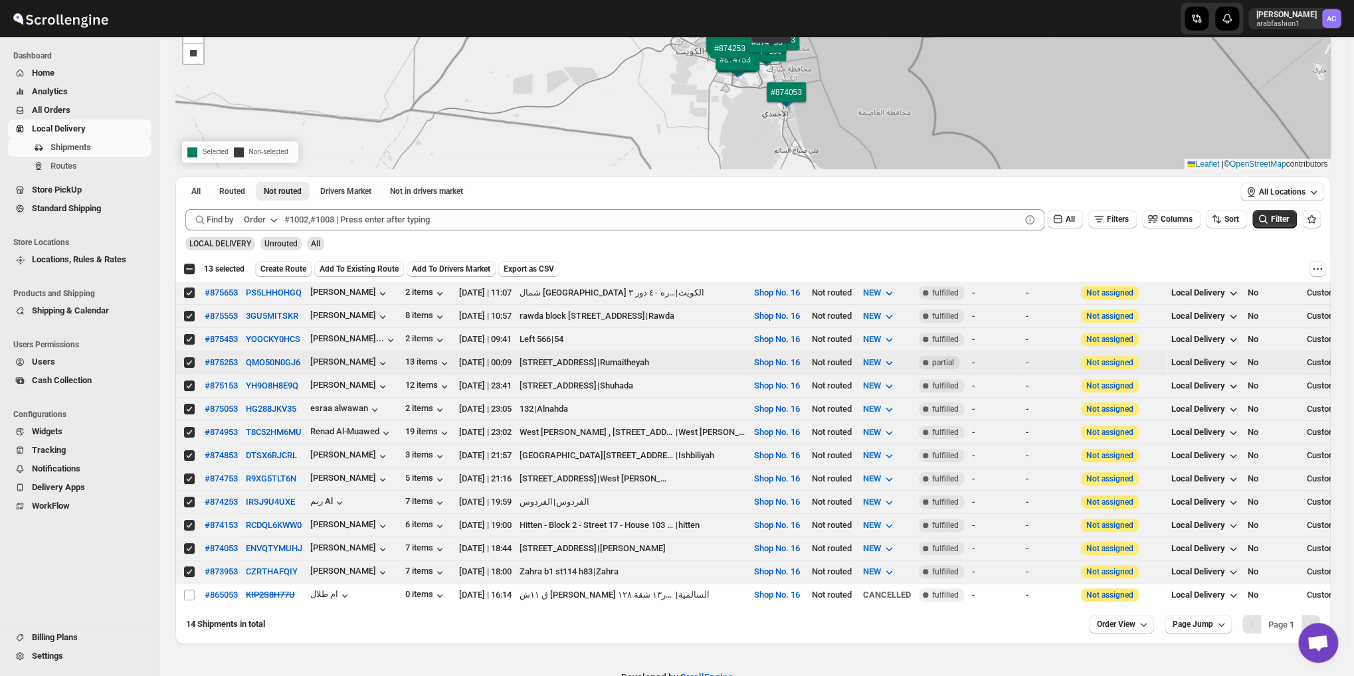
click at [189, 359] on input "Select shipment" at bounding box center [189, 362] width 11 height 11
checkbox input "false"
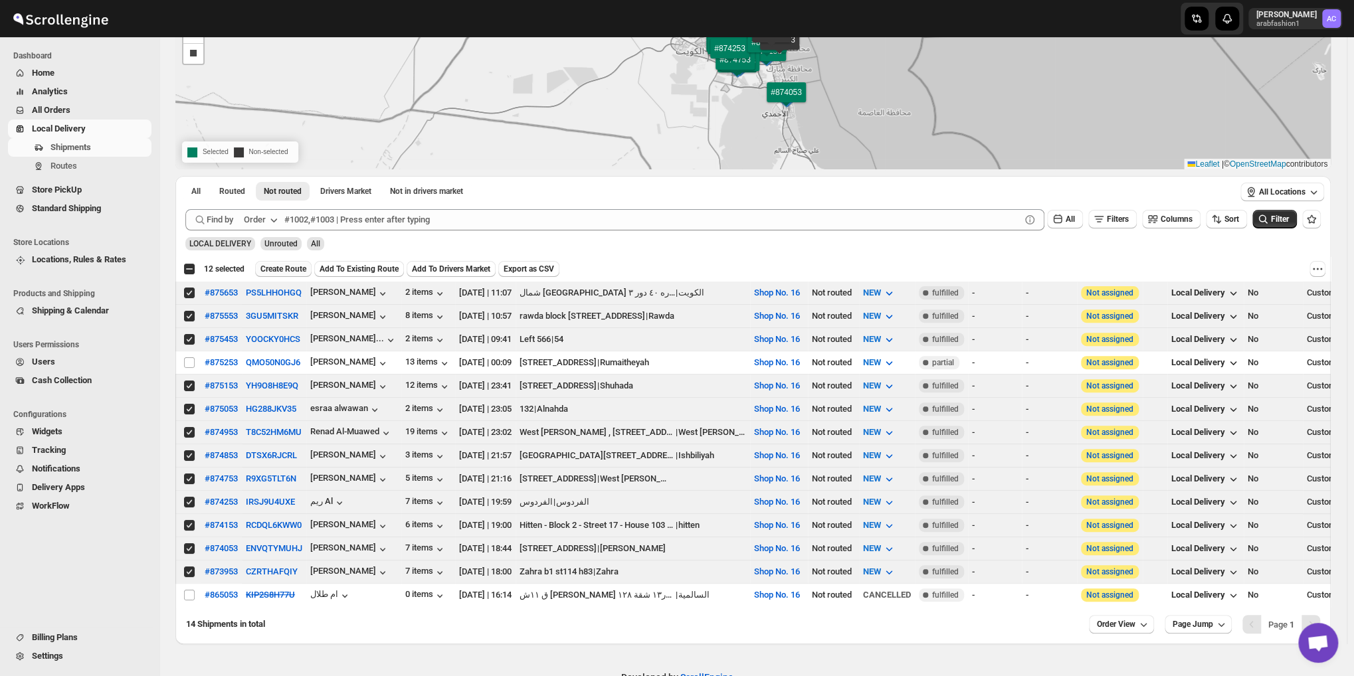
click at [274, 270] on span "Create Route" at bounding box center [283, 269] width 46 height 11
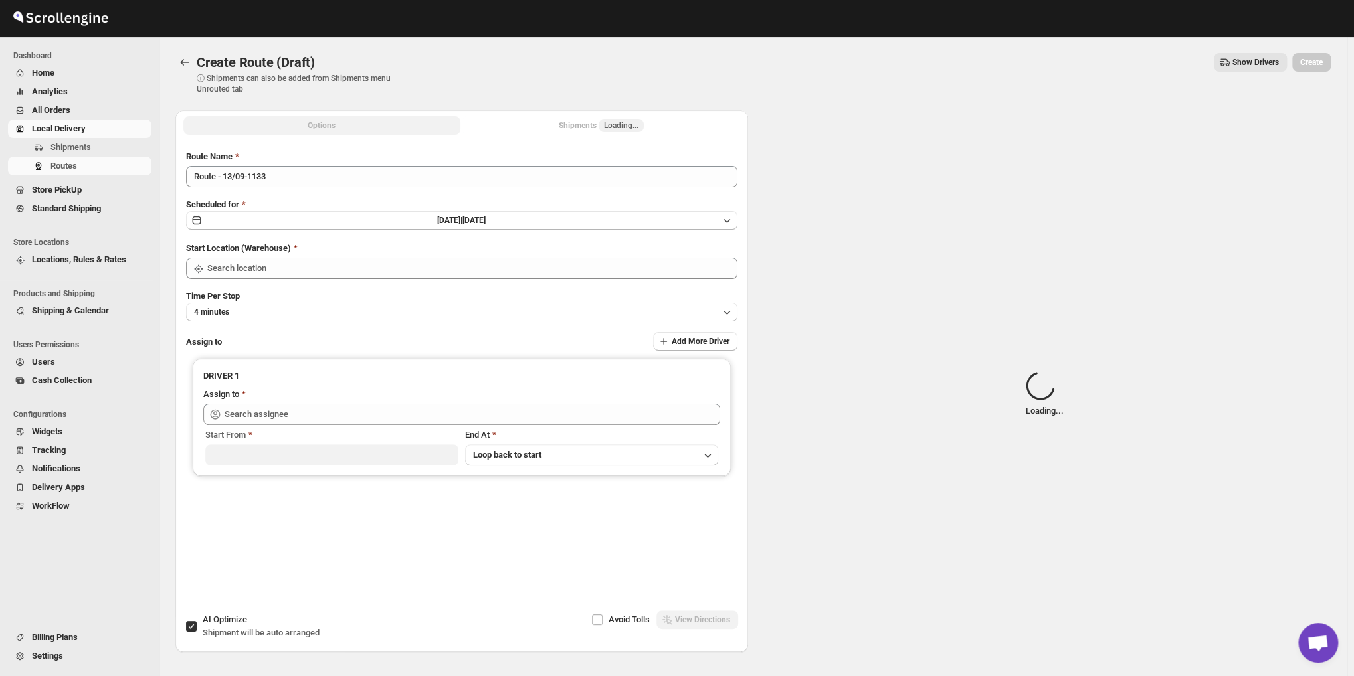
type input "Shop No. 16"
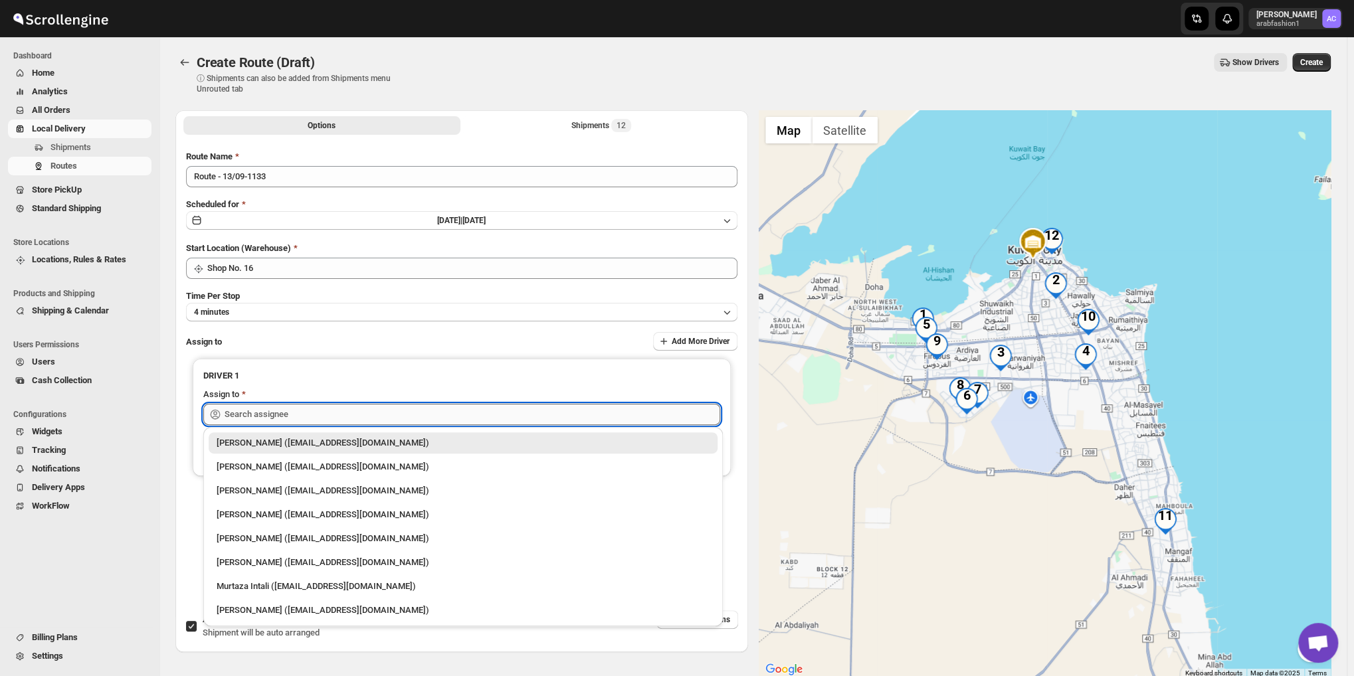
click at [507, 413] on input "text" at bounding box center [473, 414] width 496 height 21
click at [446, 618] on div "[PERSON_NAME] ([EMAIL_ADDRESS][DOMAIN_NAME])" at bounding box center [463, 610] width 509 height 21
type input "[PERSON_NAME] ([EMAIL_ADDRESS][DOMAIN_NAME])"
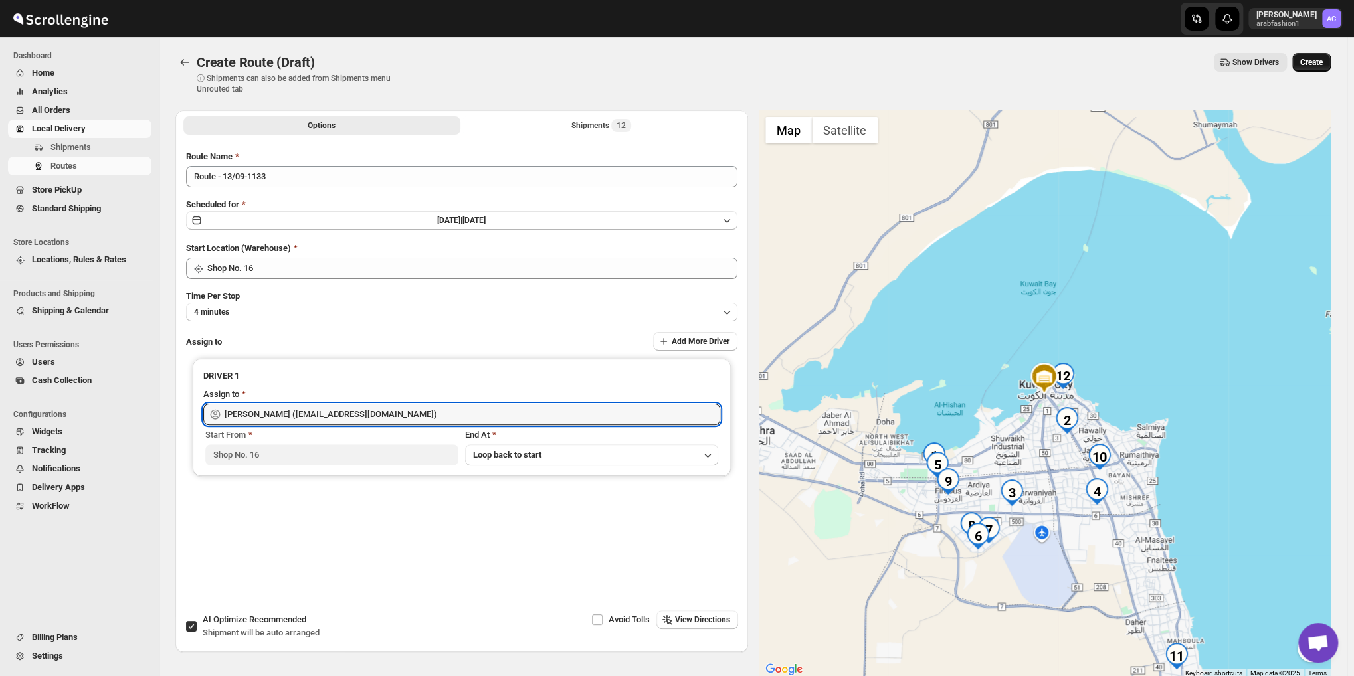
click at [1313, 60] on span "Create" at bounding box center [1311, 62] width 23 height 11
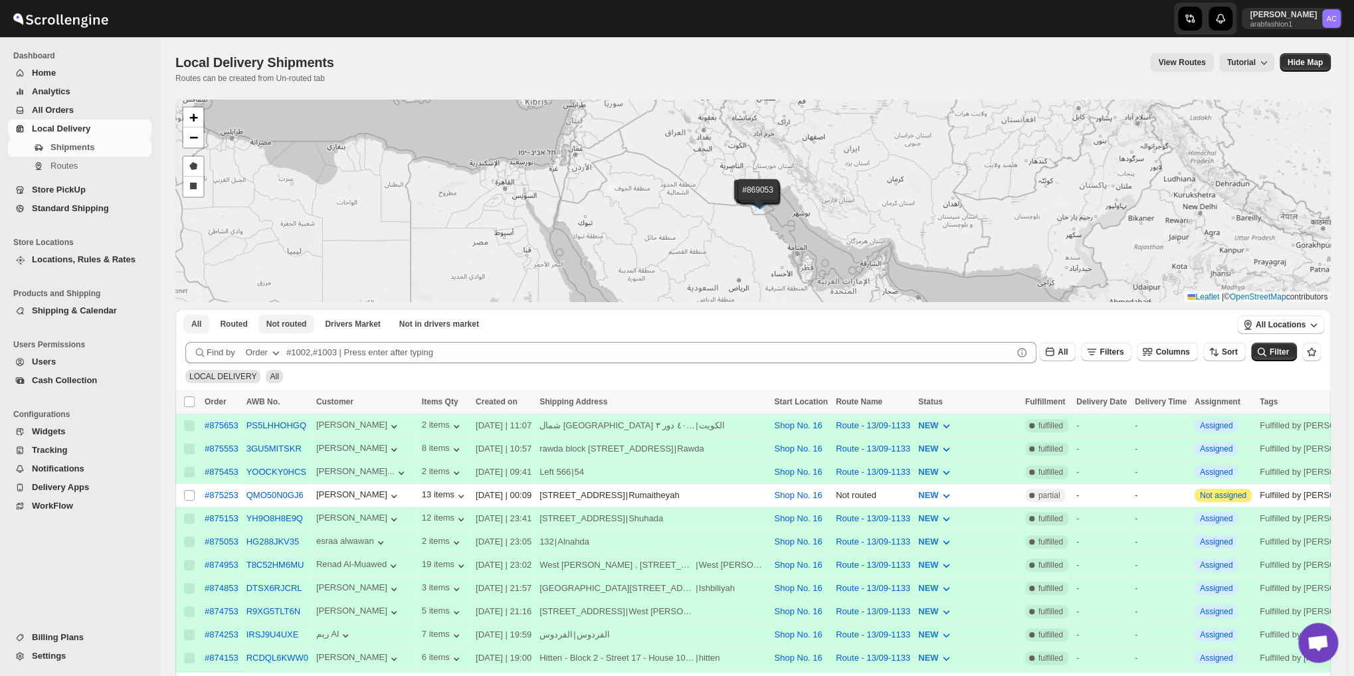
click at [286, 321] on span "Not routed" at bounding box center [286, 324] width 41 height 11
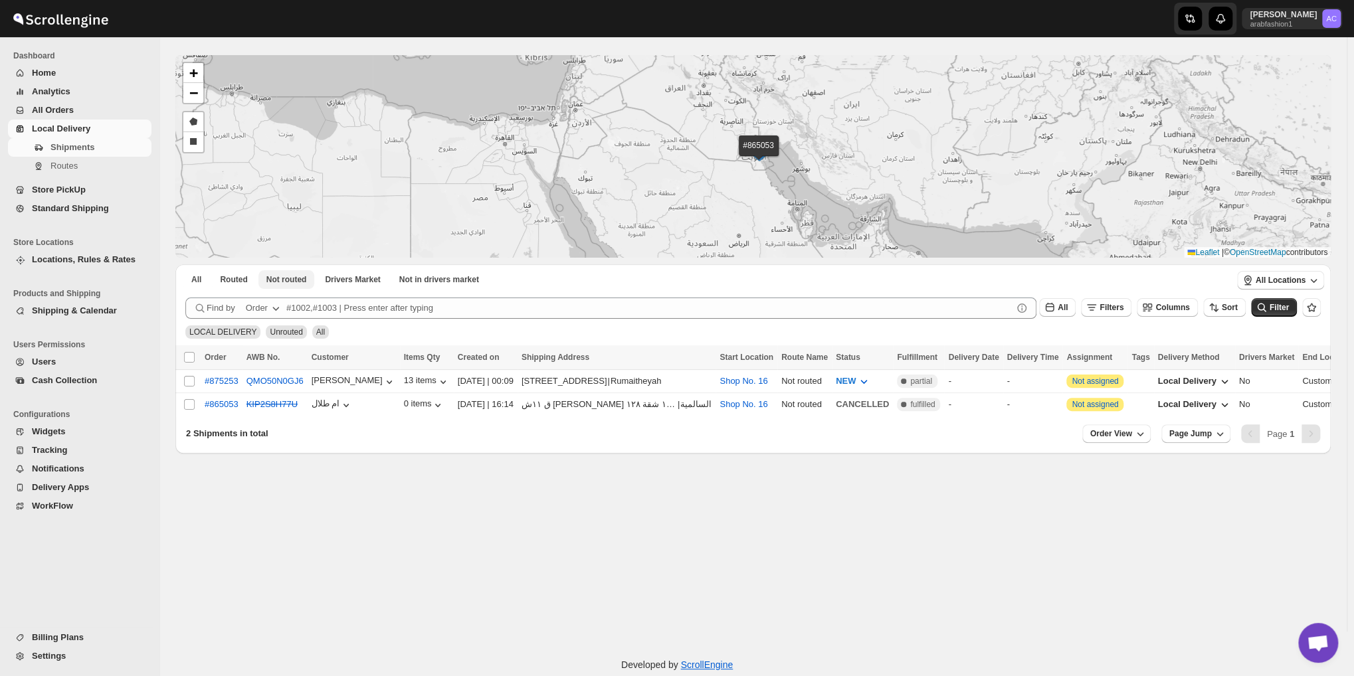
scroll to position [66, 0]
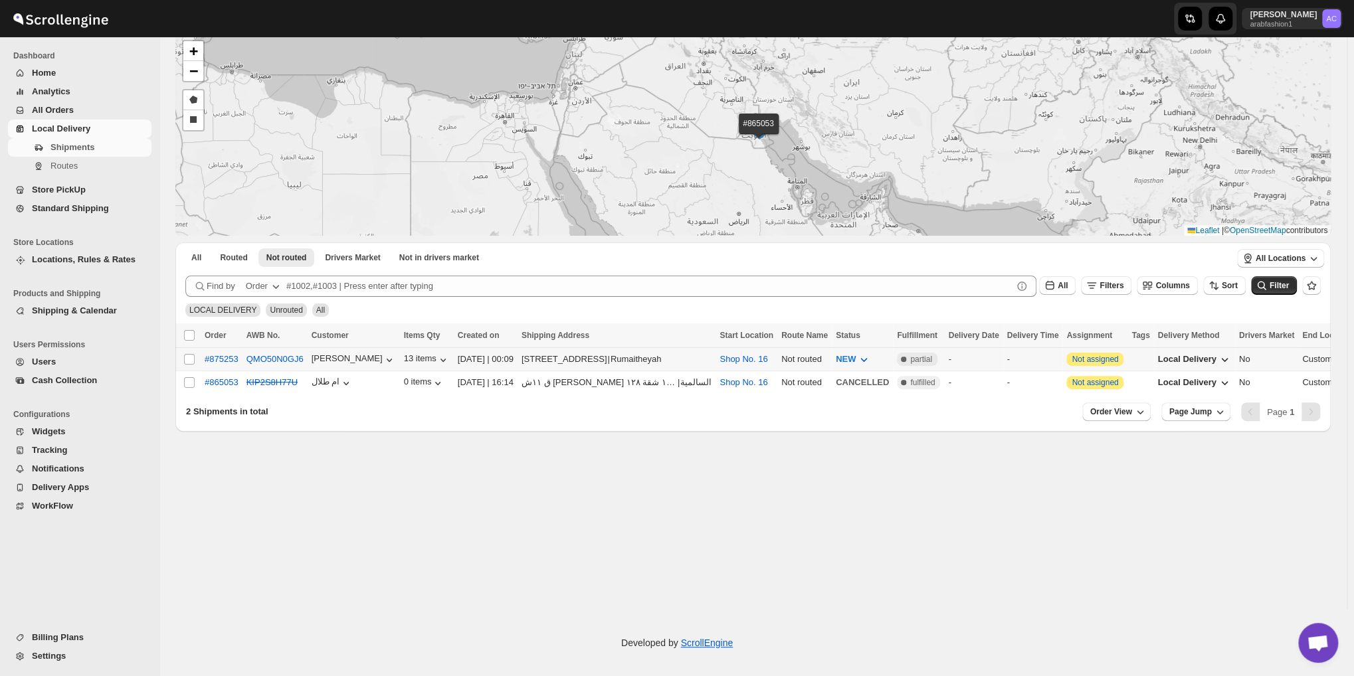
click at [903, 363] on icon at bounding box center [903, 359] width 13 height 13
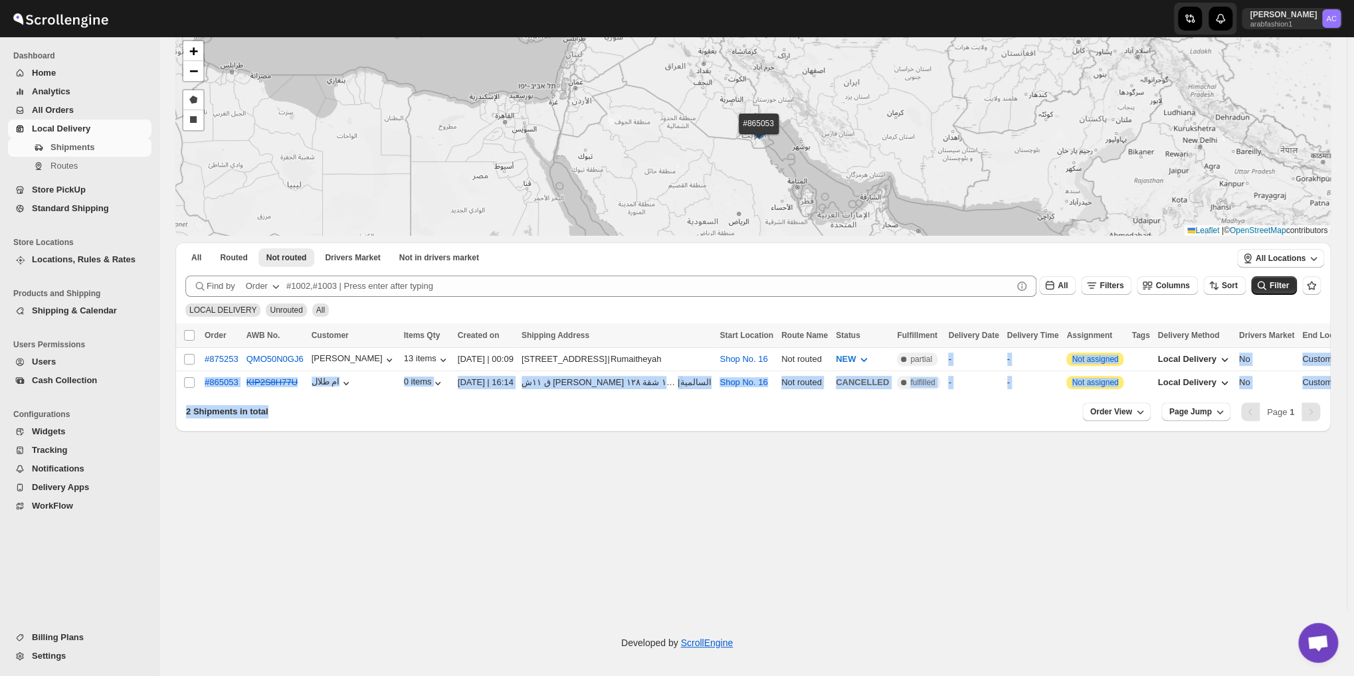
drag, startPoint x: 932, startPoint y: 367, endPoint x: 920, endPoint y: 423, distance: 57.1
click at [920, 423] on div "All Routed Not routed Drivers Market Not in drivers market More Filters All Rou…" at bounding box center [752, 336] width 1155 height 189
click at [876, 428] on div "2 Shipments in total Order View Page Jump Page 1" at bounding box center [752, 414] width 1155 height 35
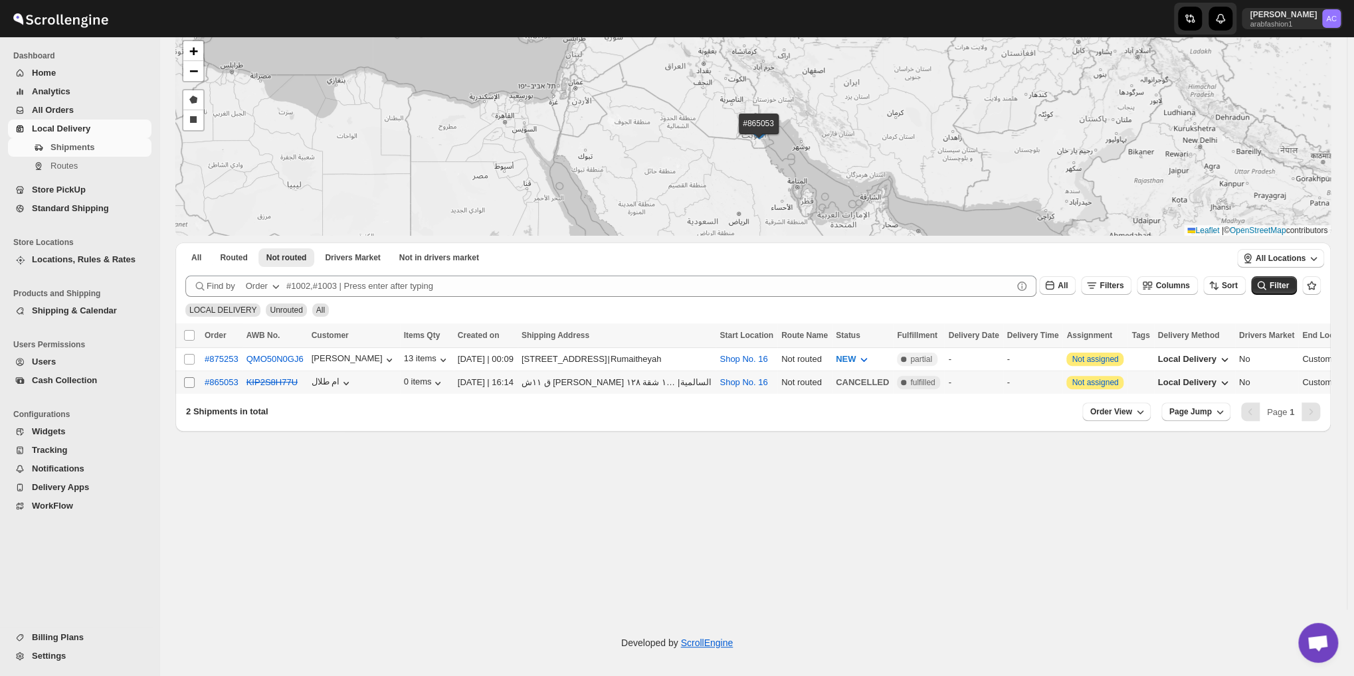
click at [190, 381] on input "Select shipment" at bounding box center [189, 382] width 11 height 11
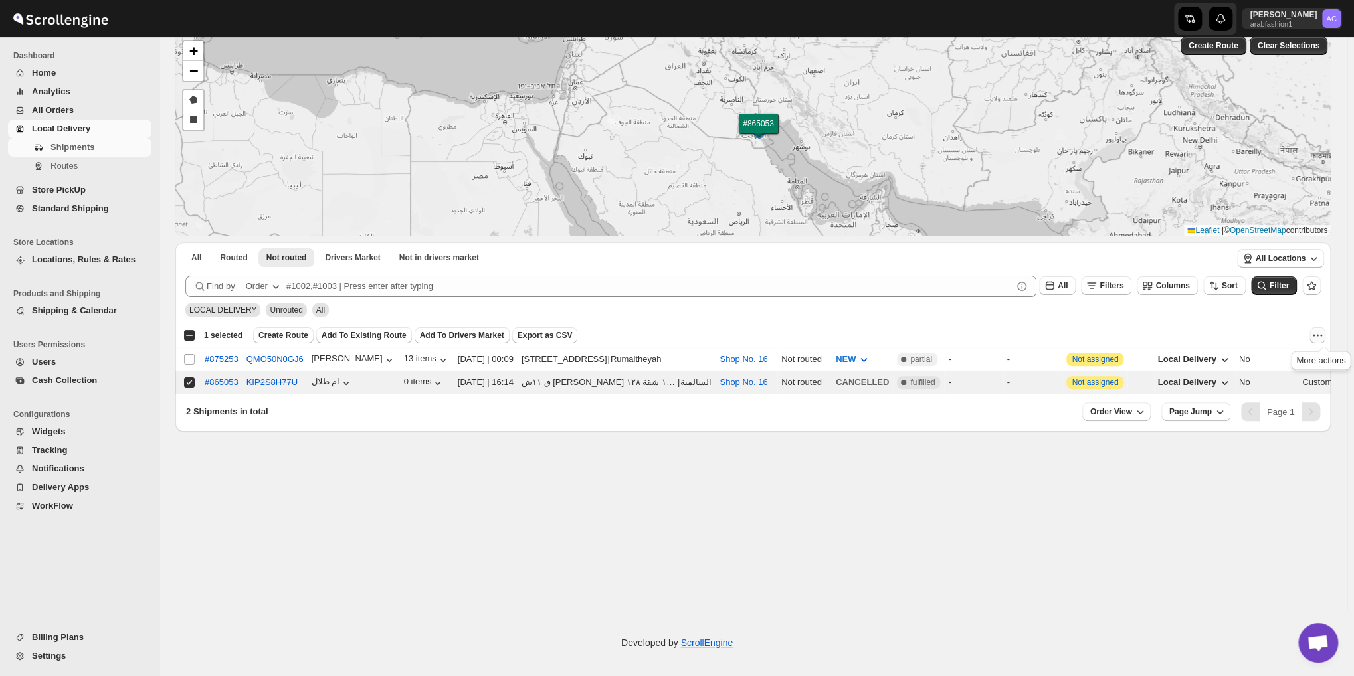
click at [1318, 335] on icon "More actions" at bounding box center [1317, 335] width 13 height 13
click at [1275, 375] on button "MOVE TO STANDARD SHIPPING" at bounding box center [1257, 383] width 140 height 21
checkbox input "false"
